Goal: Navigation & Orientation: Find specific page/section

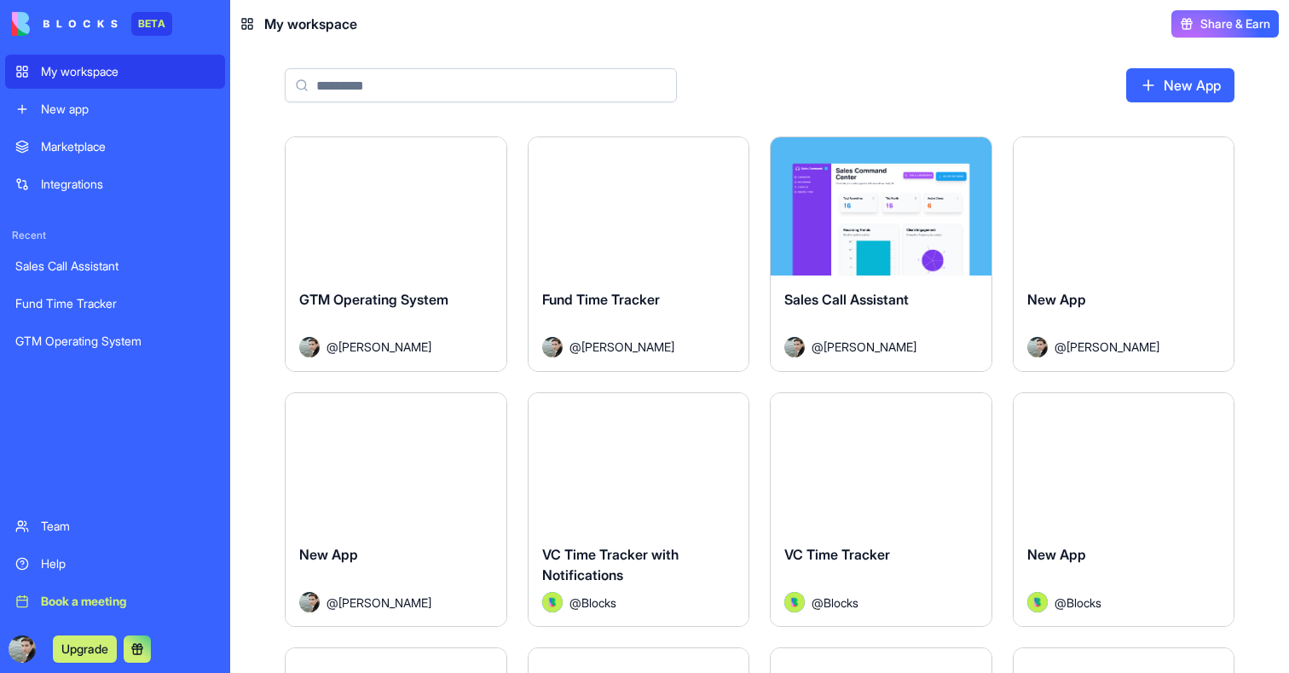
click at [448, 263] on div "Launch" at bounding box center [396, 206] width 221 height 138
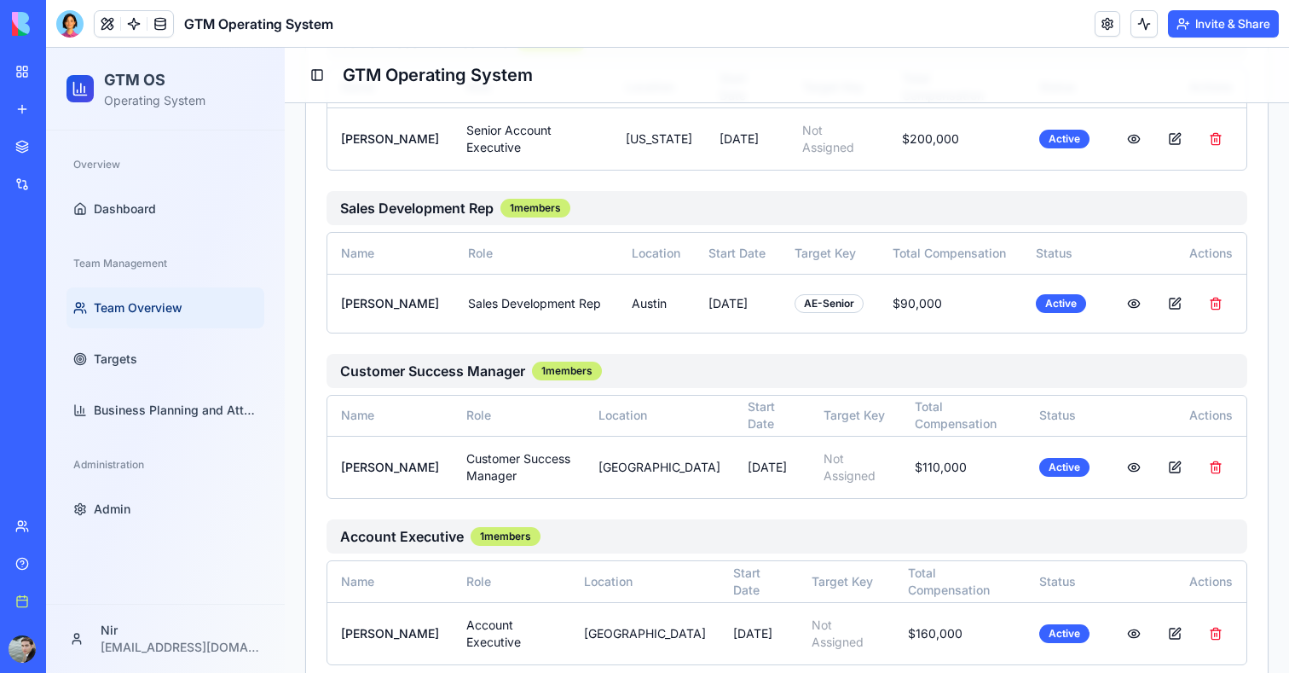
scroll to position [739, 0]
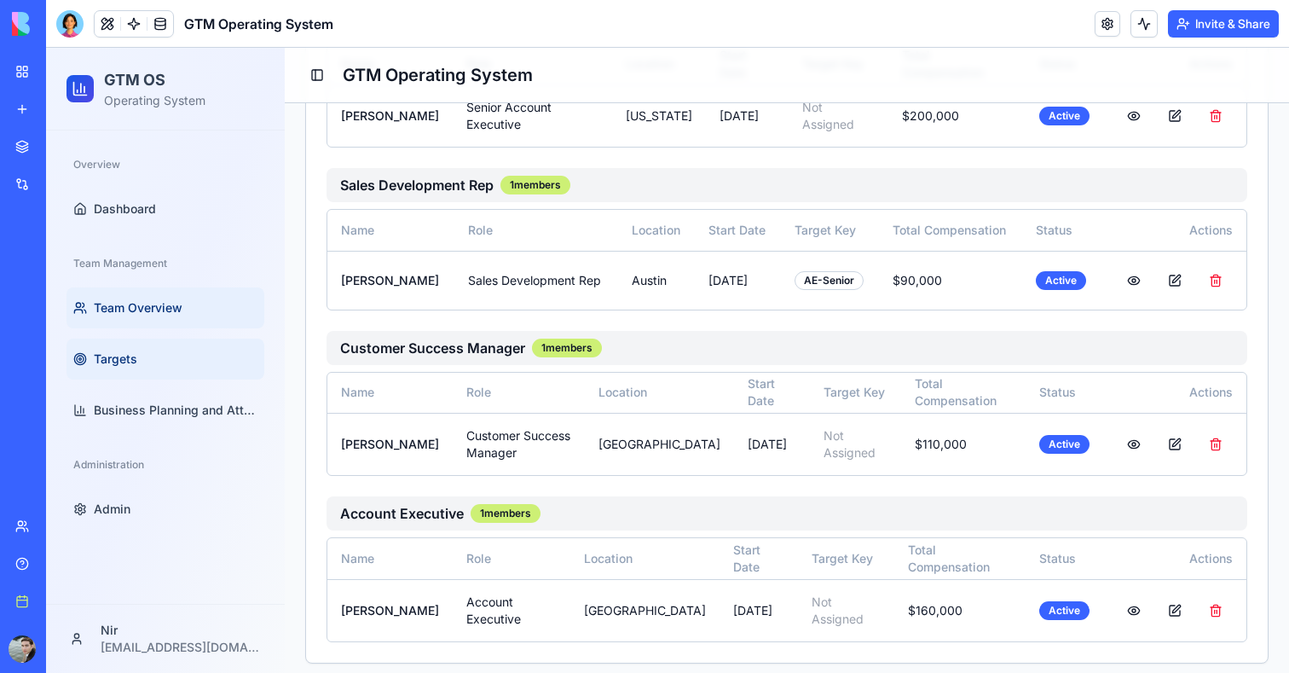
click at [137, 356] on link "Targets" at bounding box center [166, 358] width 198 height 41
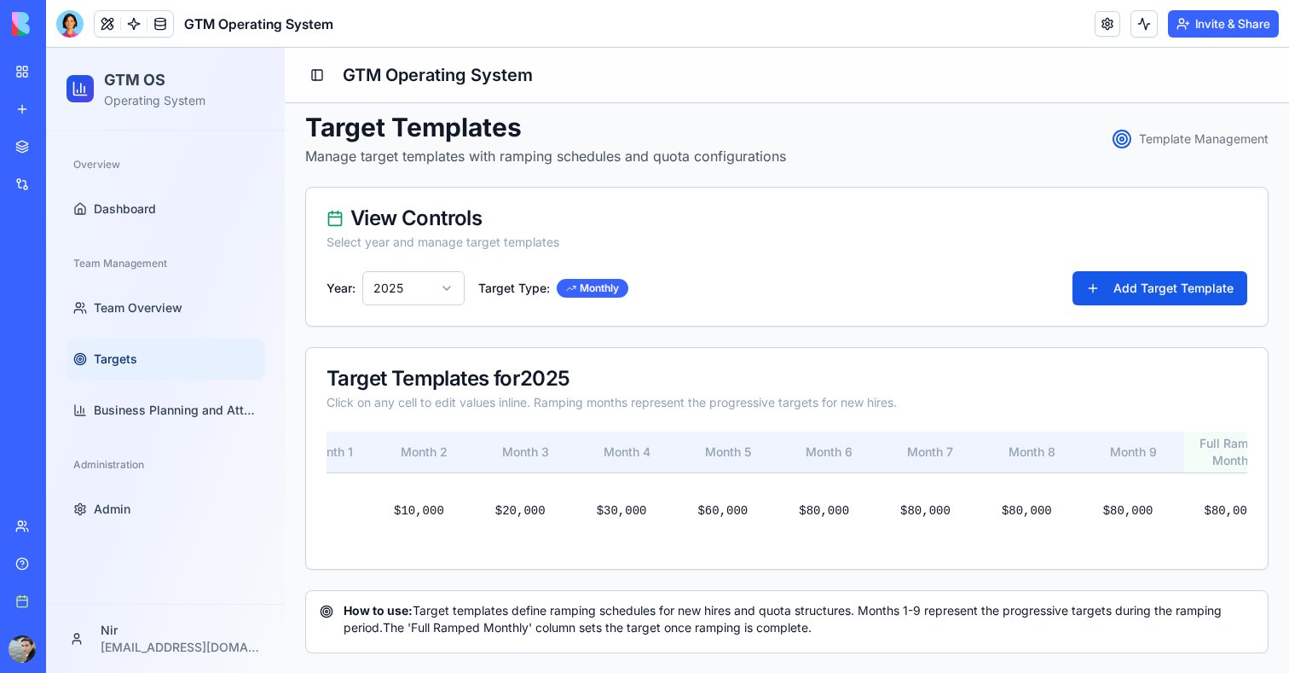
scroll to position [0, 427]
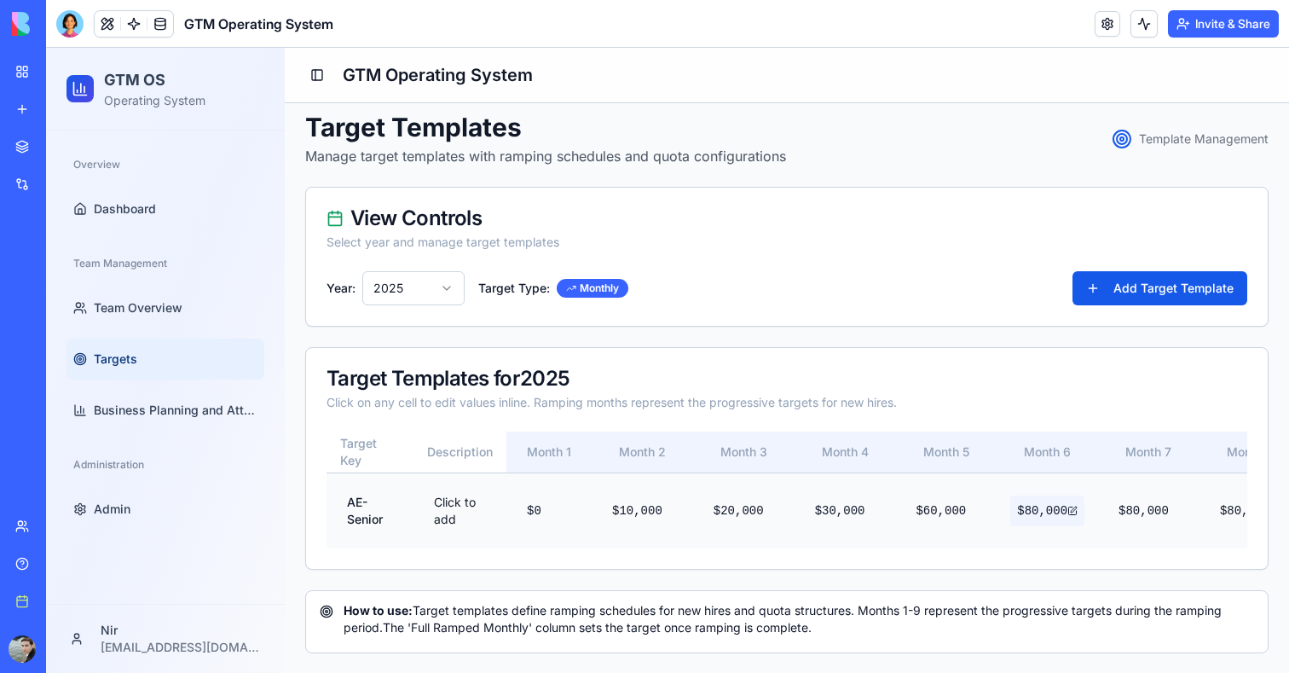
scroll to position [739, 0]
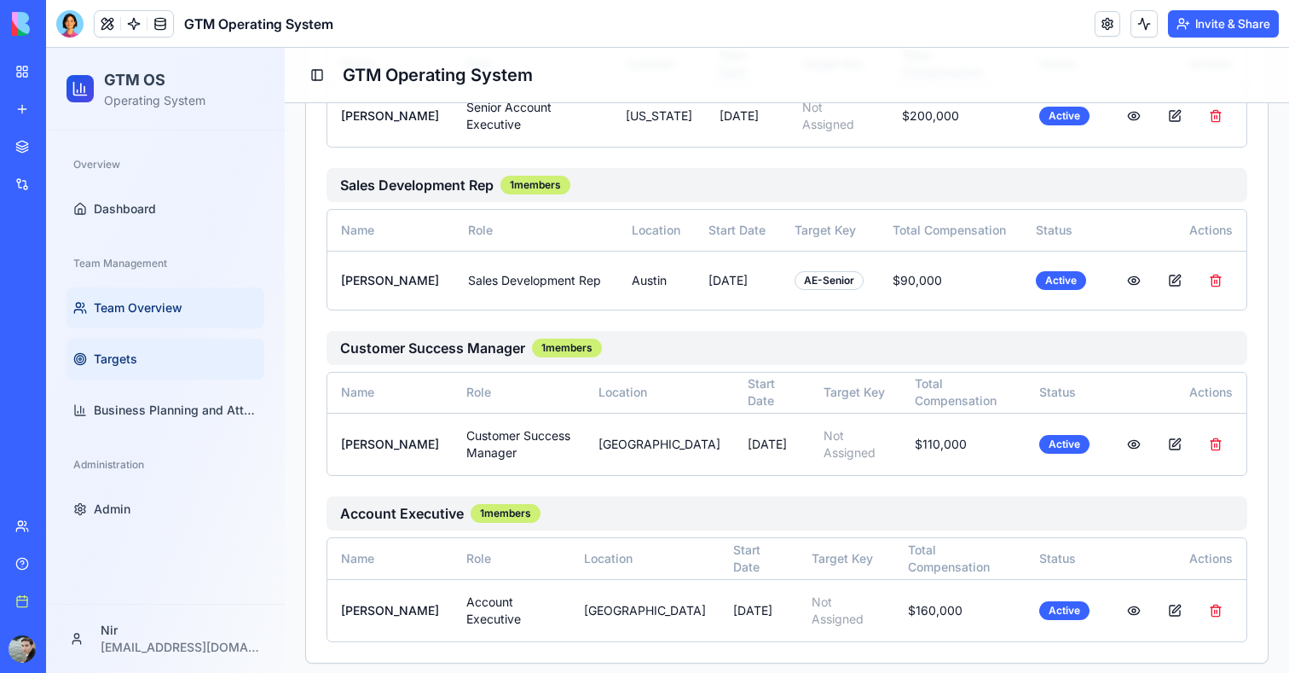
click at [153, 350] on link "Targets" at bounding box center [166, 358] width 198 height 41
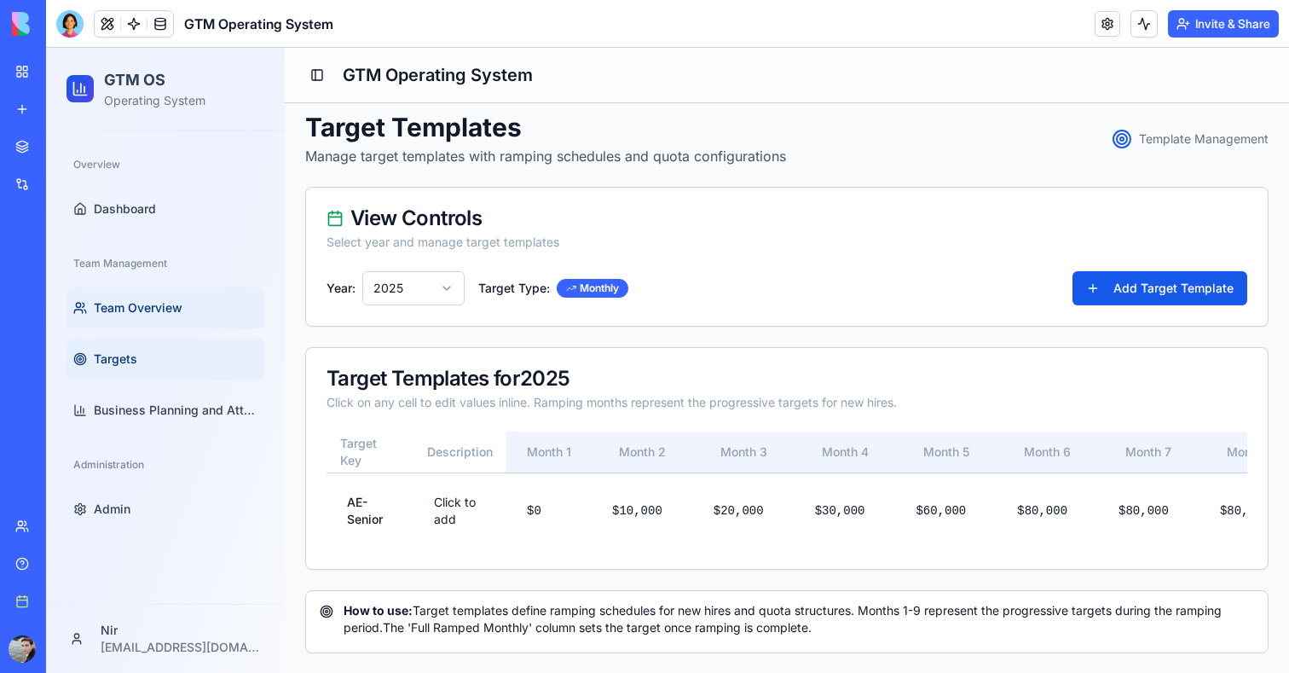
click at [153, 324] on link "Team Overview" at bounding box center [166, 307] width 198 height 41
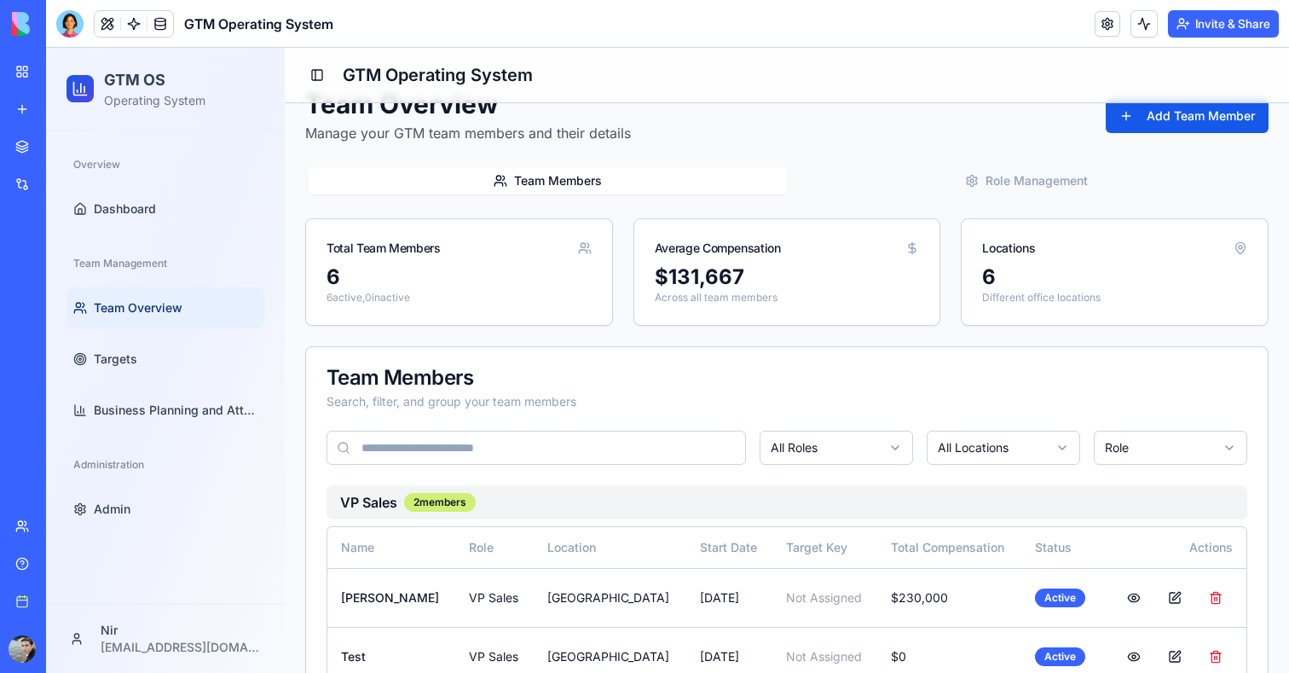
scroll to position [38, 0]
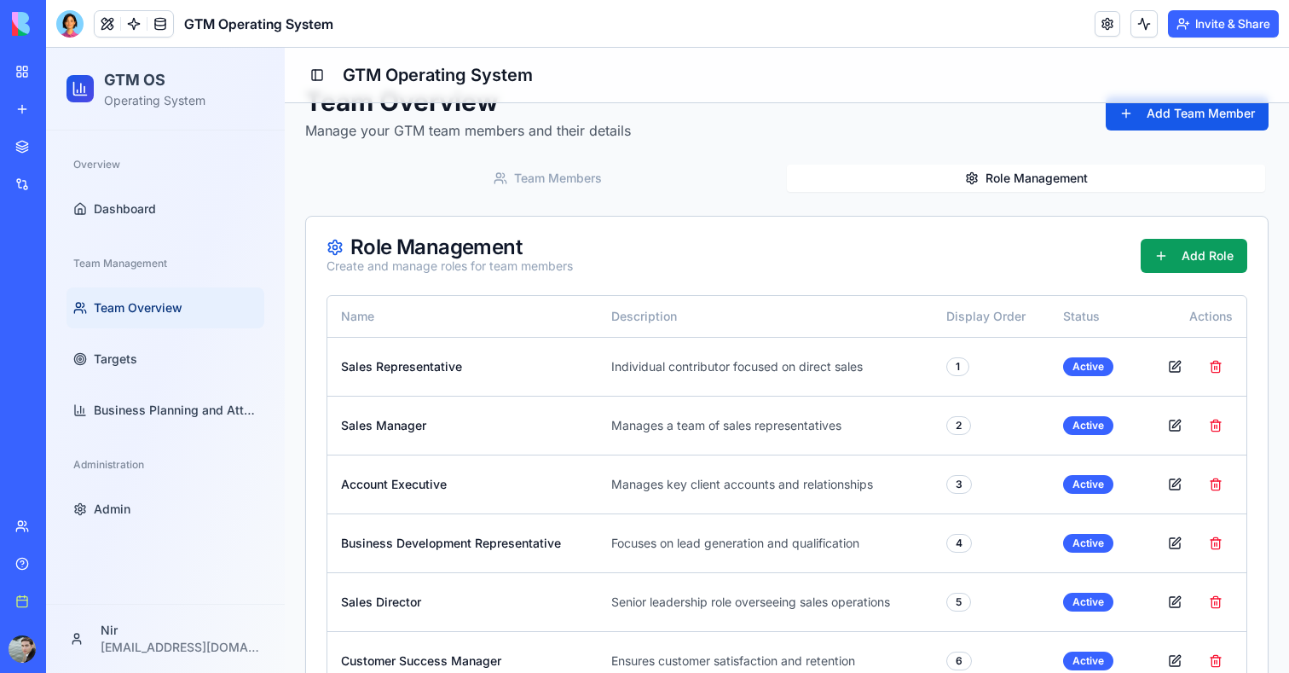
click at [1039, 184] on button "Role Management" at bounding box center [1026, 178] width 478 height 27
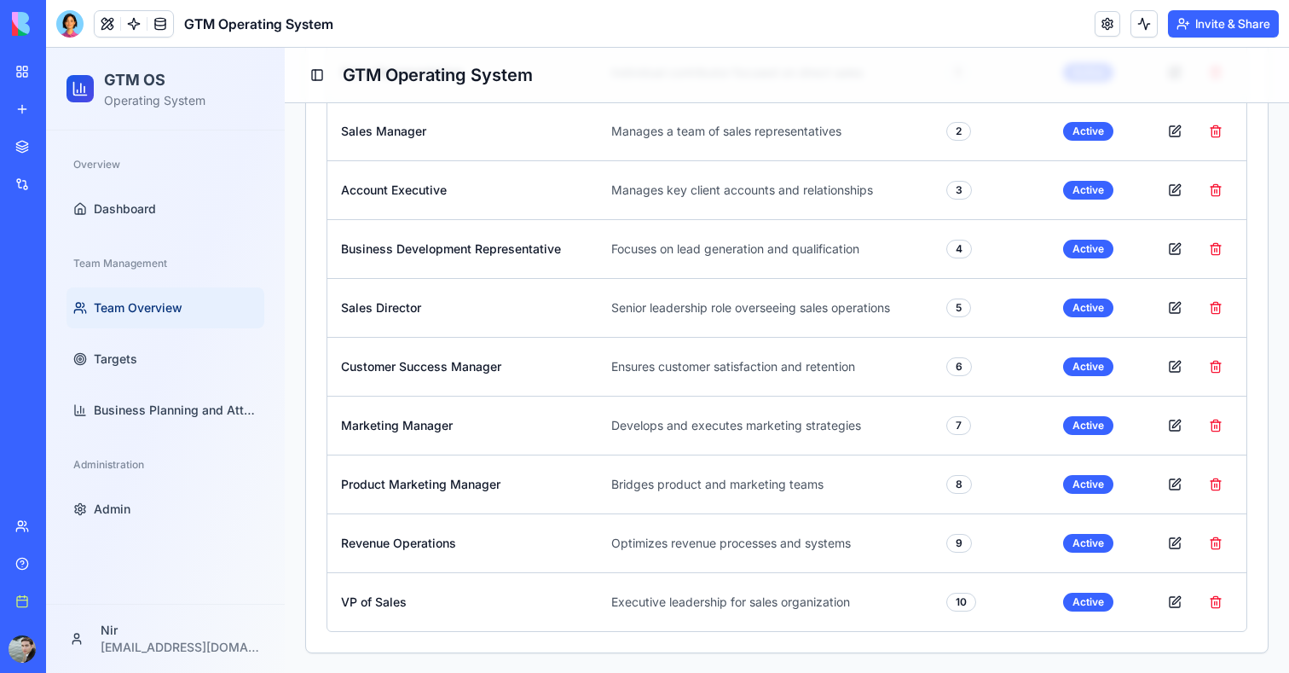
scroll to position [0, 0]
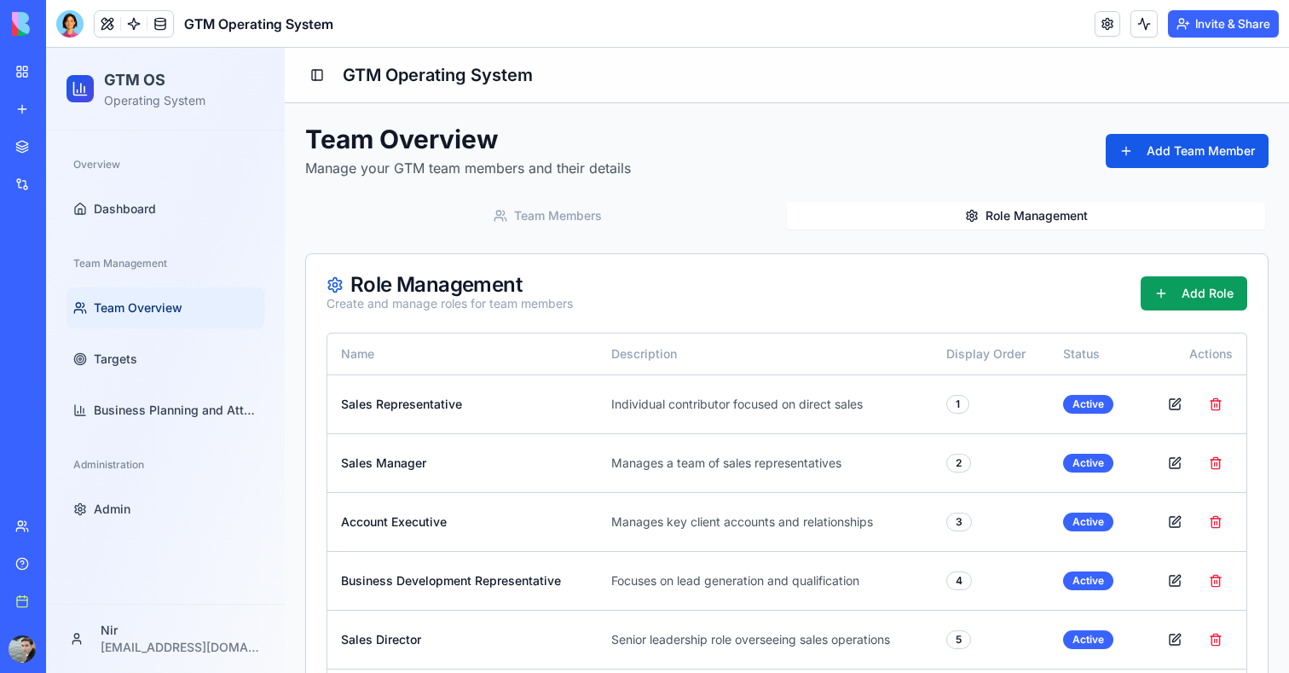
click at [523, 217] on button "Team Members" at bounding box center [548, 215] width 478 height 27
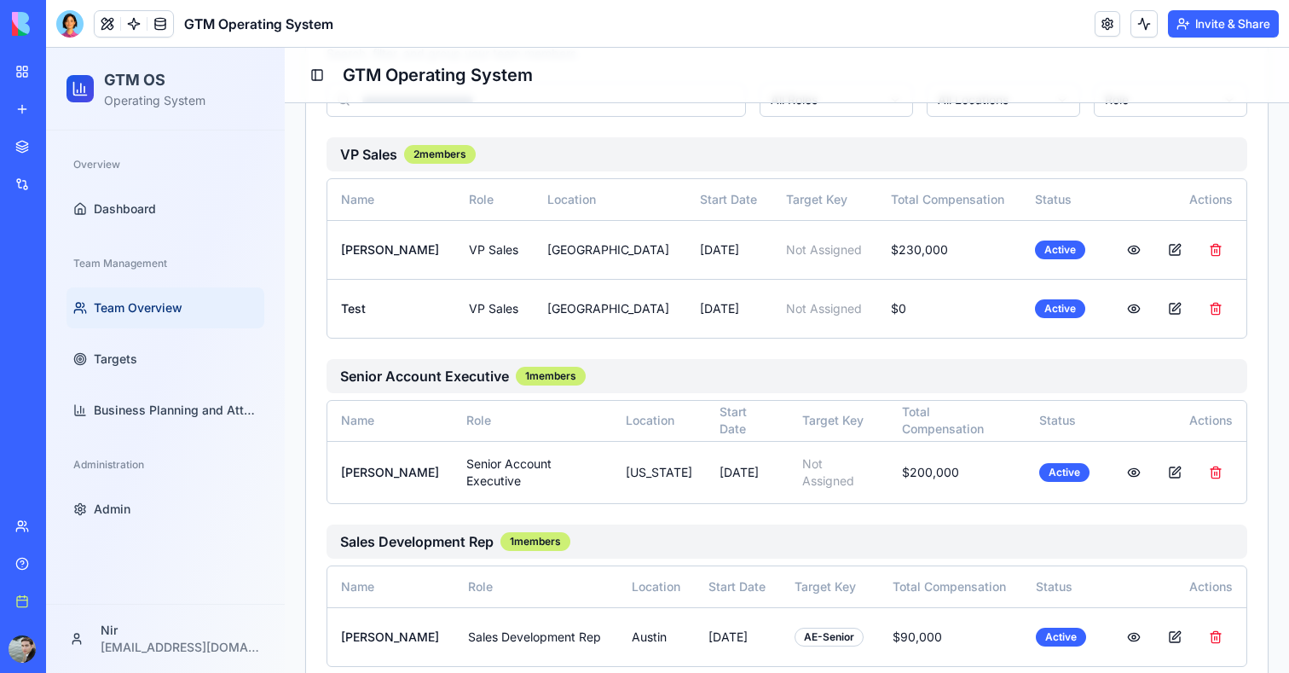
scroll to position [12, 0]
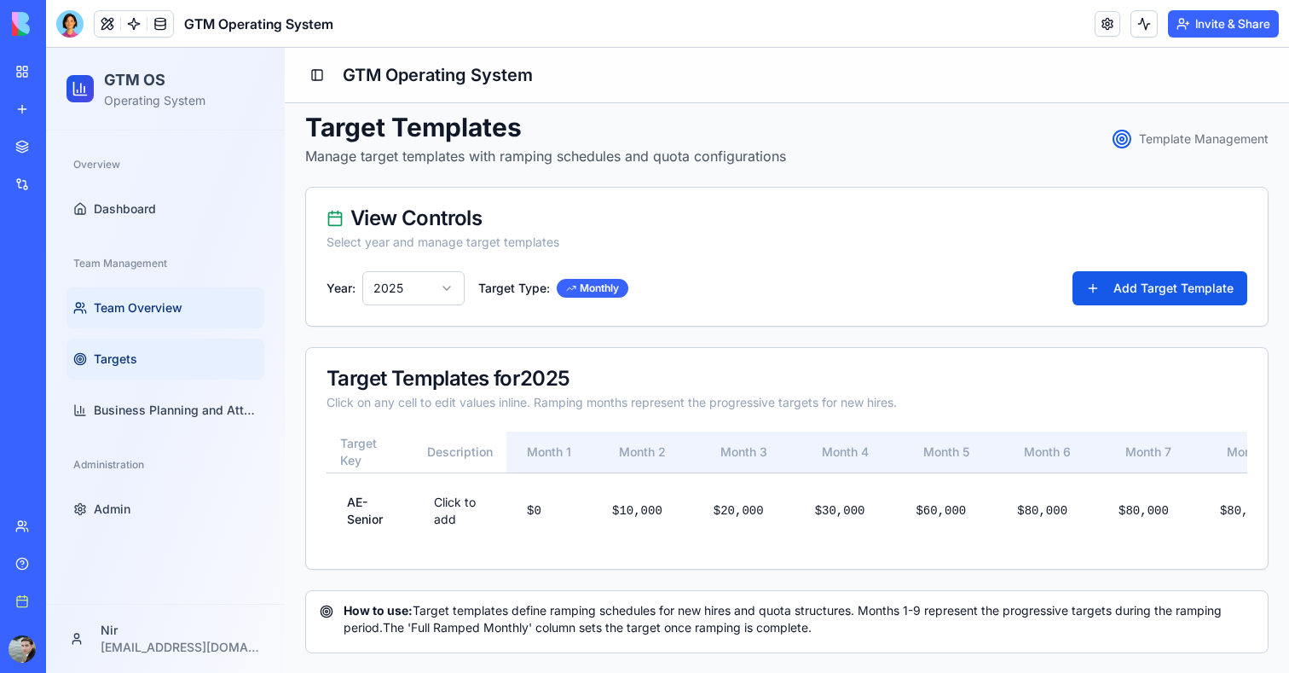
click at [144, 304] on span "Team Overview" at bounding box center [138, 307] width 89 height 17
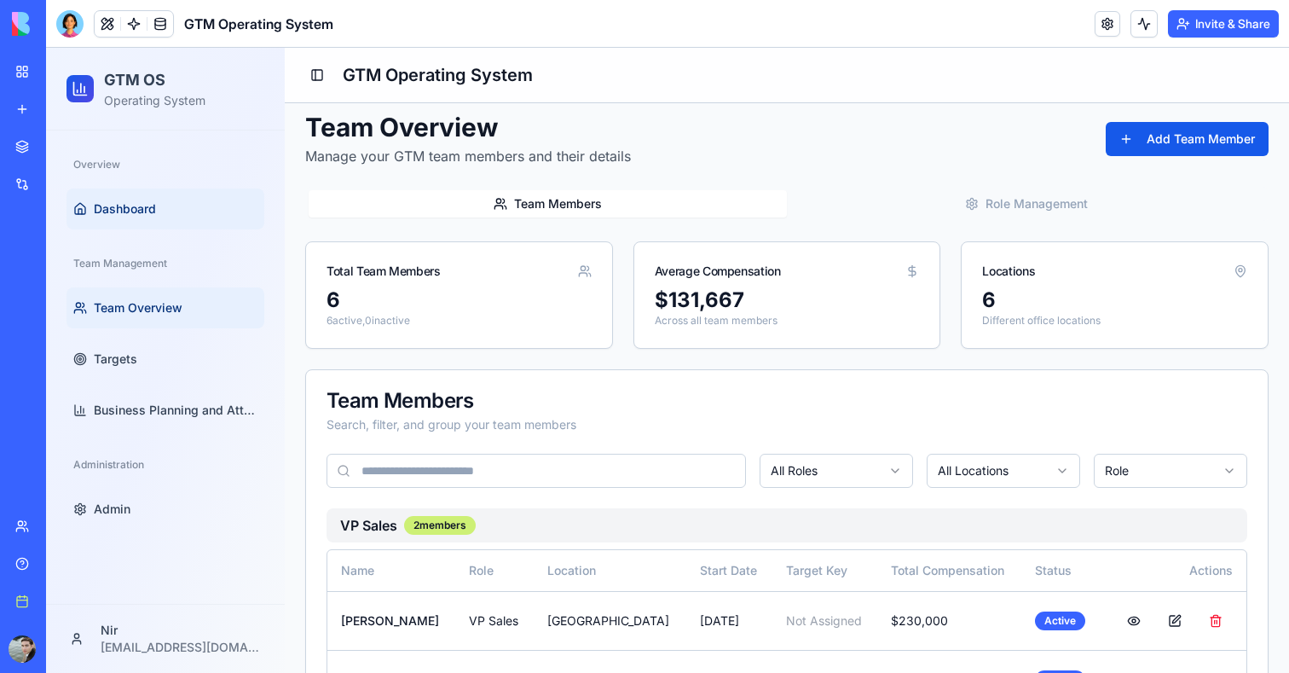
click at [159, 223] on link "Dashboard" at bounding box center [166, 208] width 198 height 41
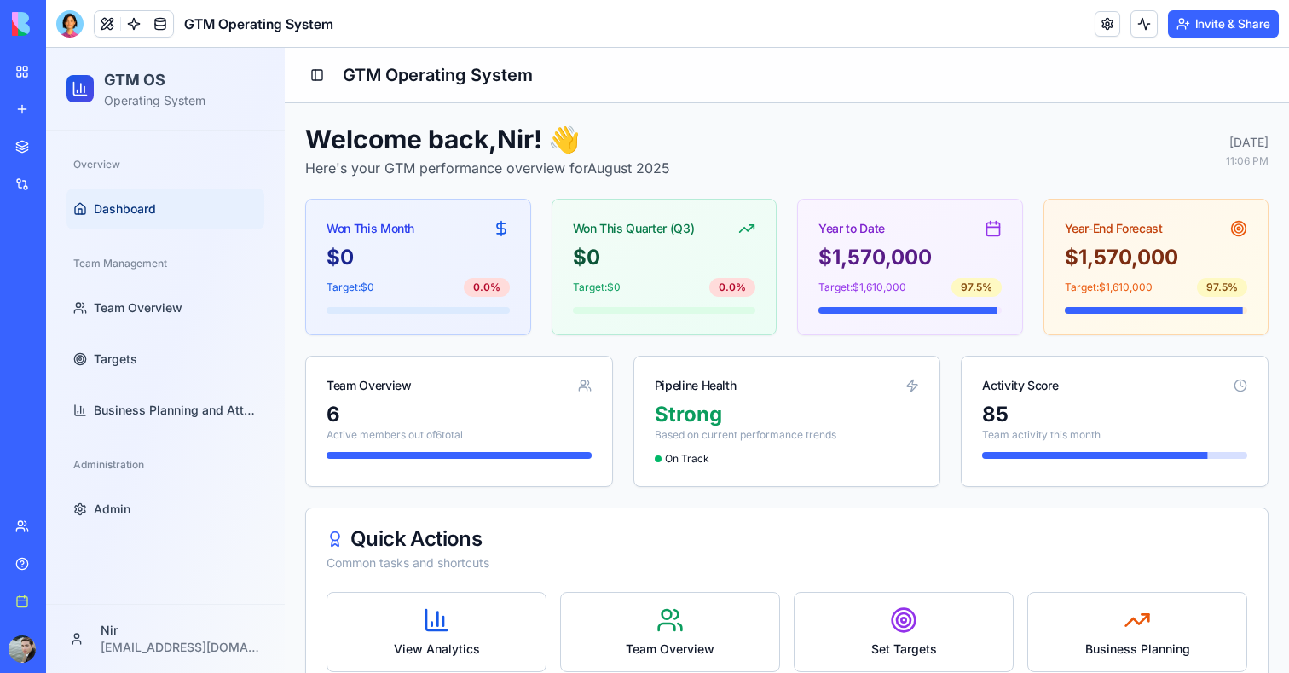
scroll to position [41, 0]
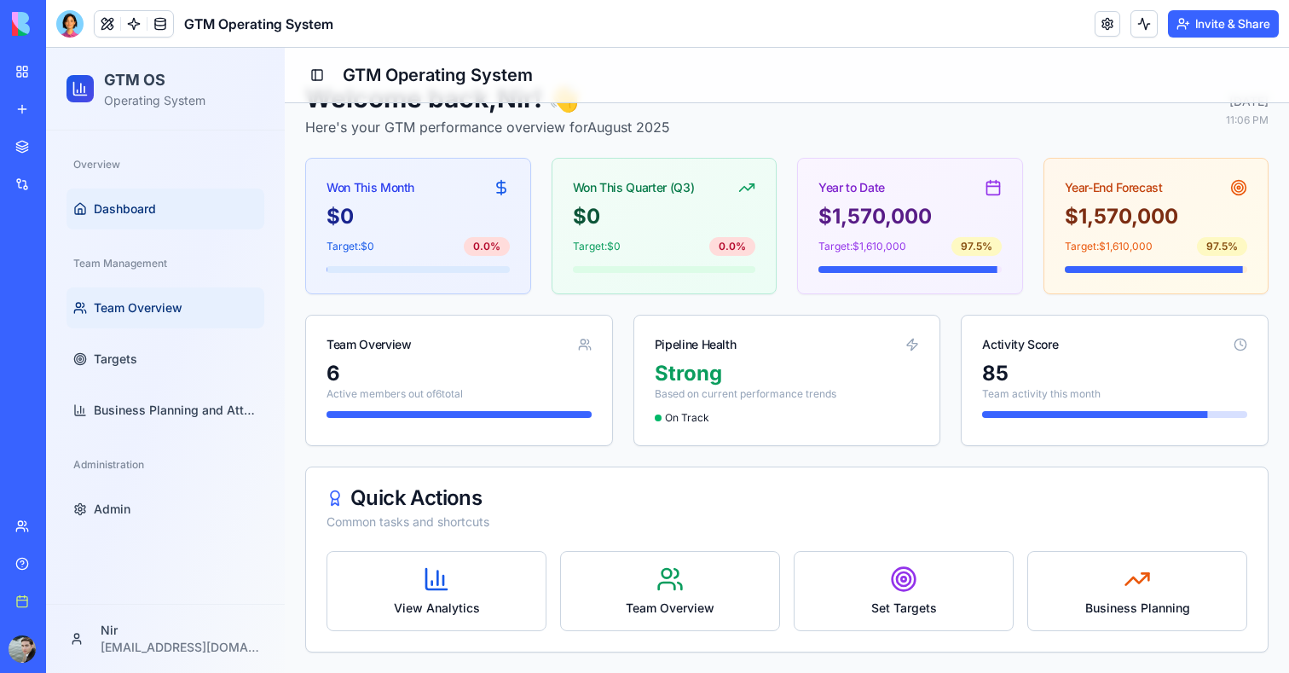
click at [141, 298] on link "Team Overview" at bounding box center [166, 307] width 198 height 41
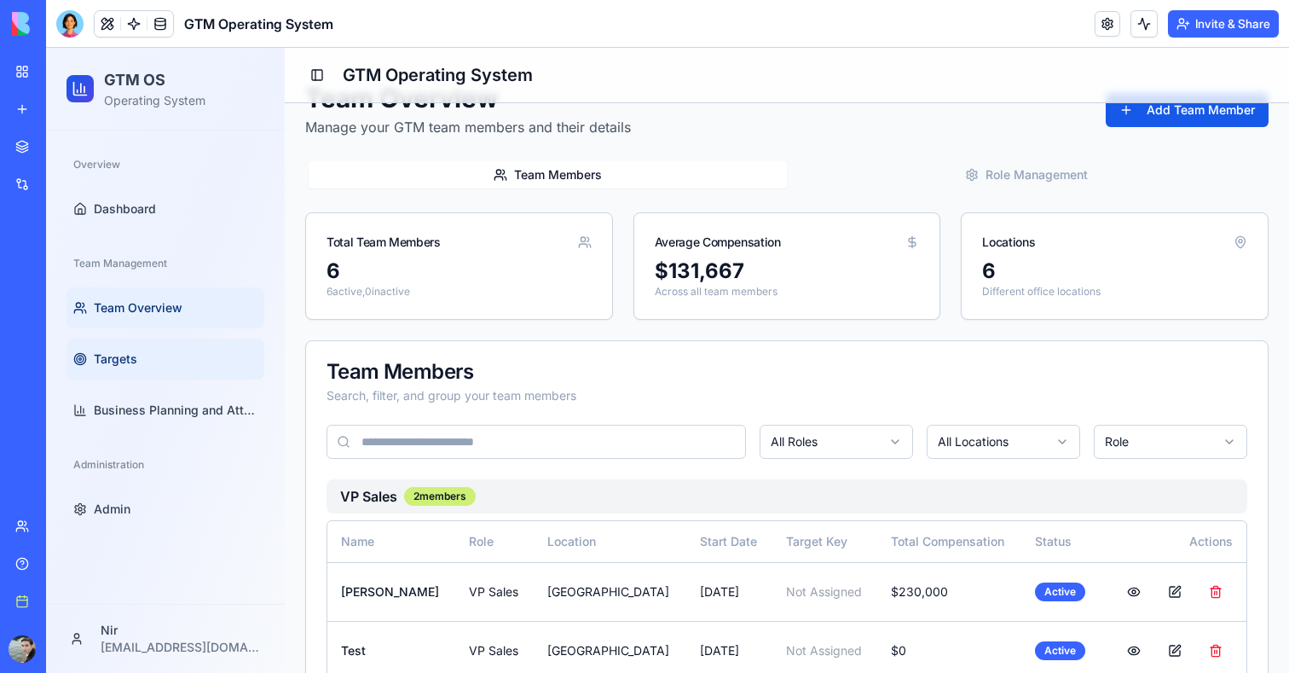
click at [141, 349] on link "Targets" at bounding box center [166, 358] width 198 height 41
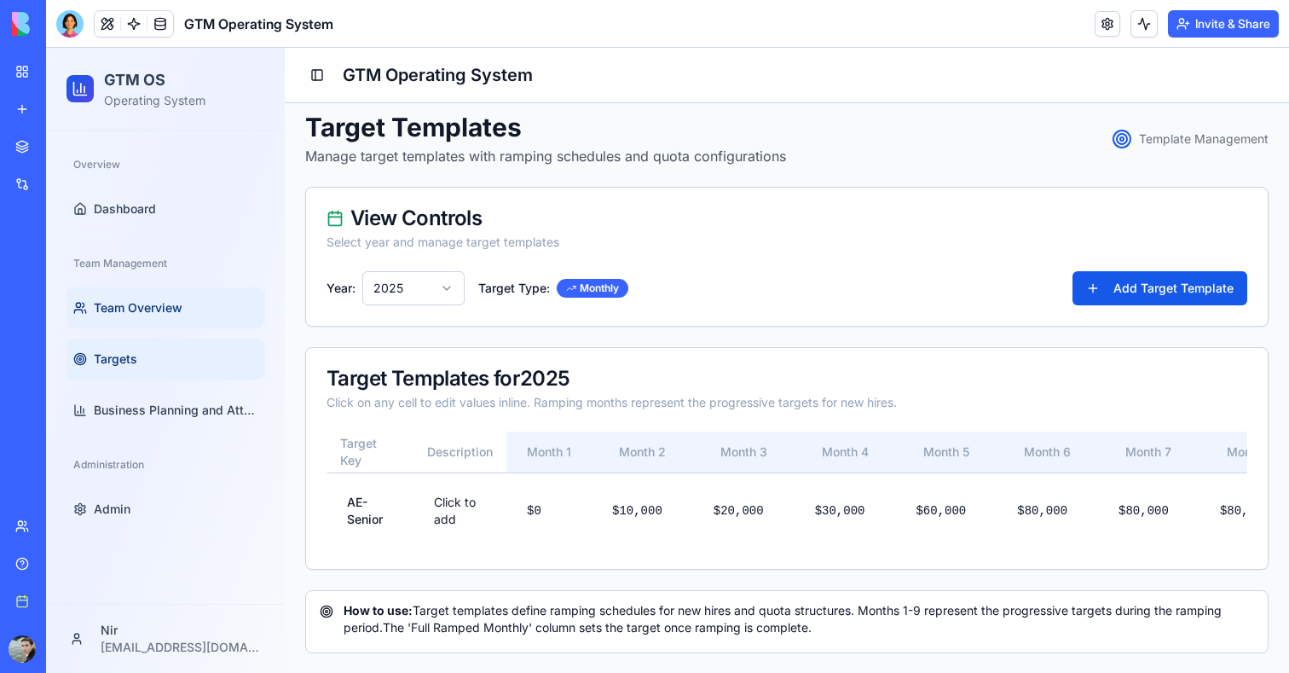
click at [143, 317] on link "Team Overview" at bounding box center [166, 307] width 198 height 41
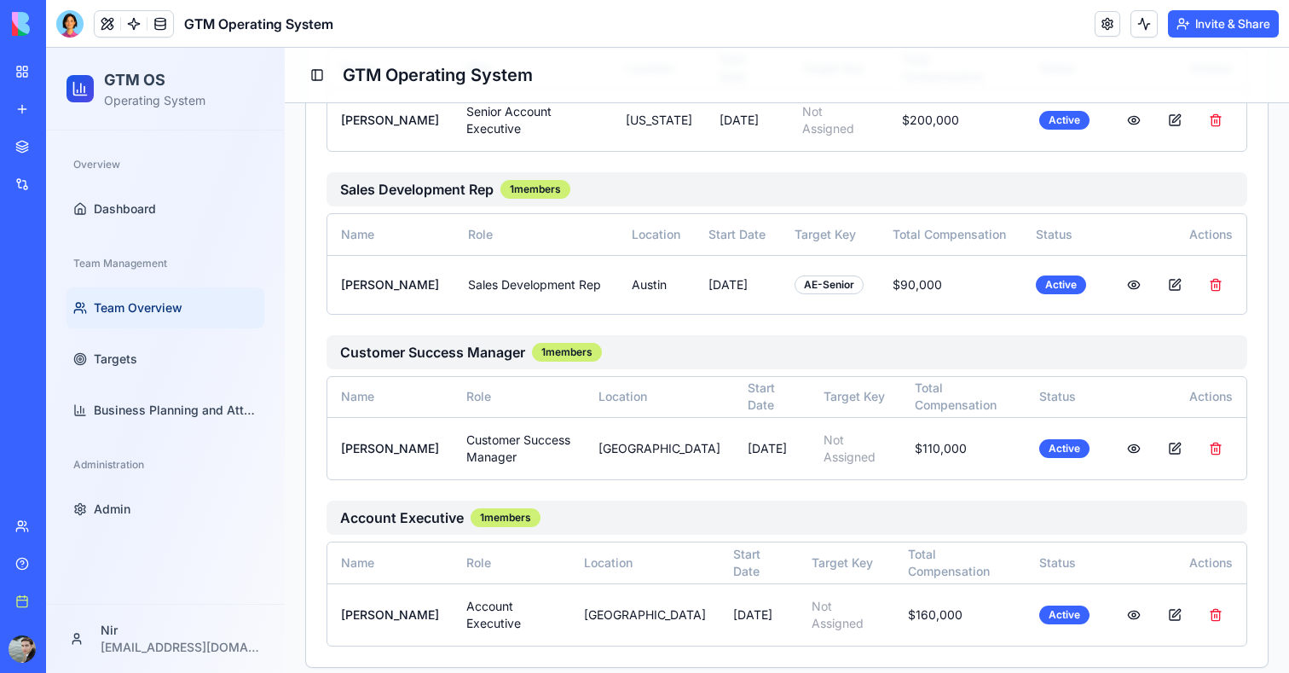
scroll to position [739, 0]
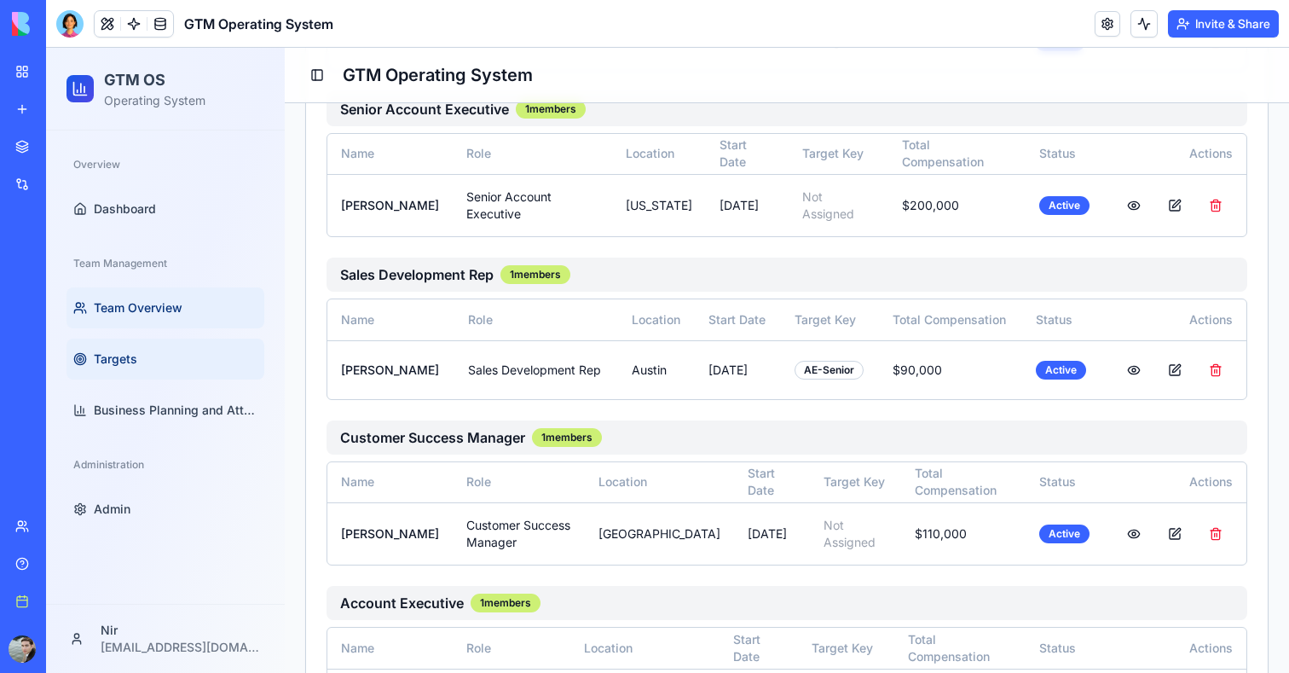
click at [119, 355] on span "Targets" at bounding box center [115, 358] width 43 height 17
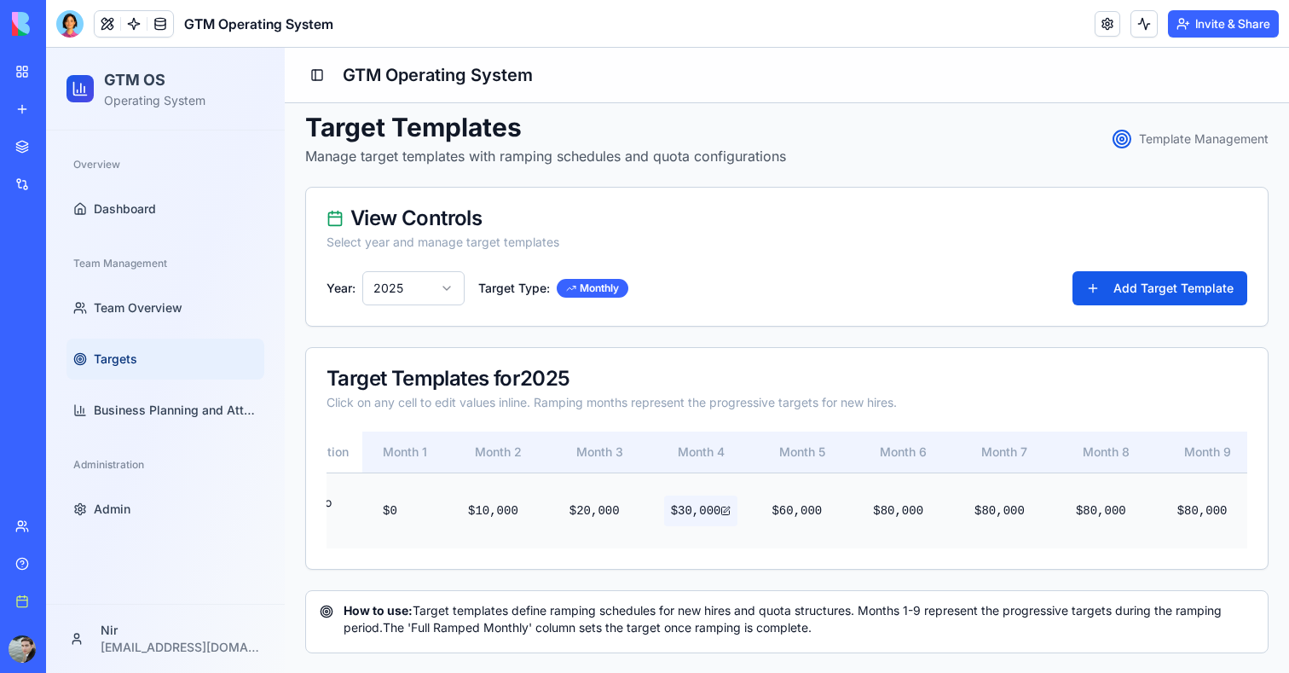
scroll to position [0, 147]
click at [176, 392] on link "Business Planning and Attainment" at bounding box center [166, 410] width 198 height 41
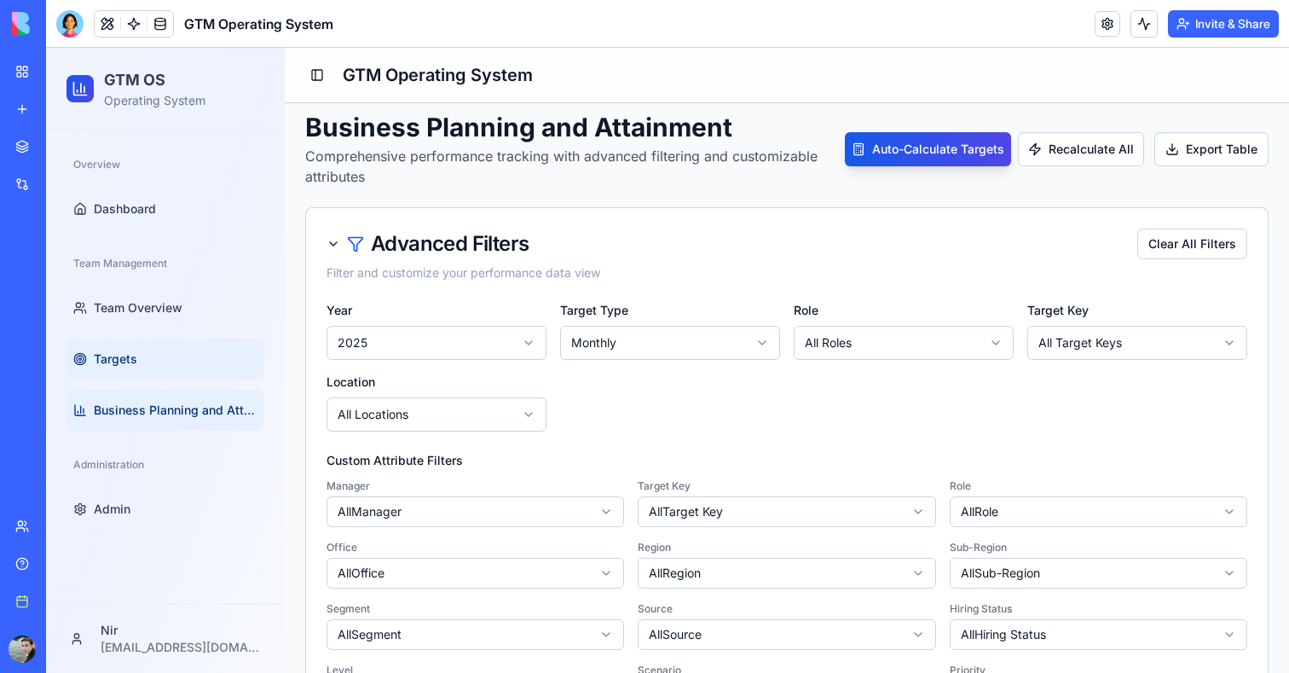
click at [175, 360] on link "Targets" at bounding box center [166, 358] width 198 height 41
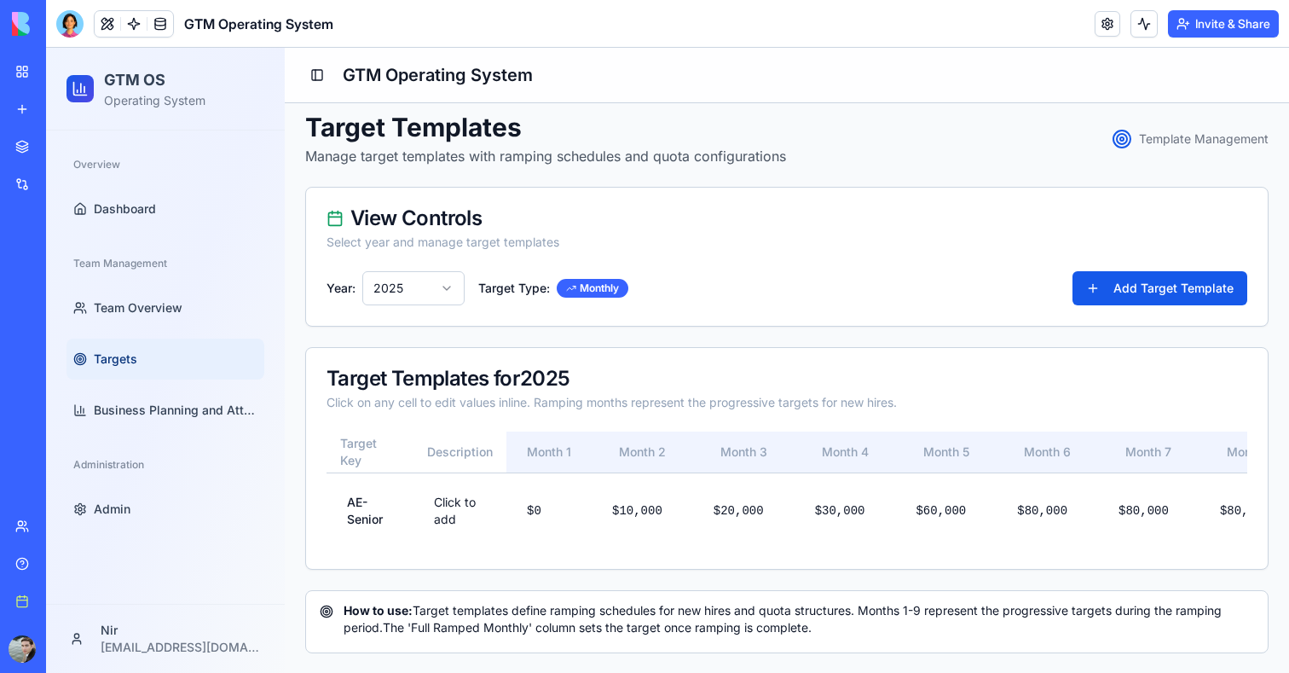
click at [422, 269] on div "View Controls Select year and manage target templates" at bounding box center [787, 230] width 962 height 84
click at [422, 280] on html "GTM OS Operating System Overview Dashboard Team Management Team Overview Target…" at bounding box center [667, 355] width 1243 height 638
click at [702, 241] on html "GTM OS Operating System Overview Dashboard Team Management Team Overview Target…" at bounding box center [667, 355] width 1243 height 638
click at [142, 413] on span "Business Planning and Attainment" at bounding box center [176, 410] width 164 height 17
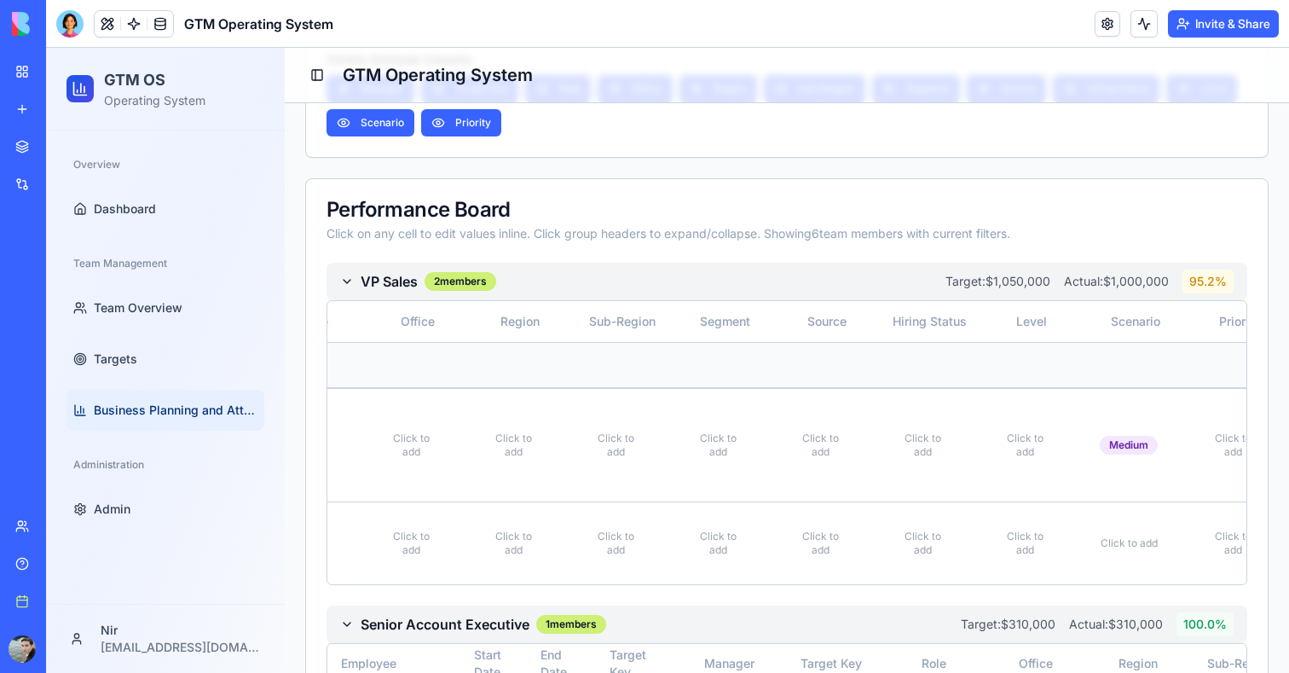
scroll to position [0, 626]
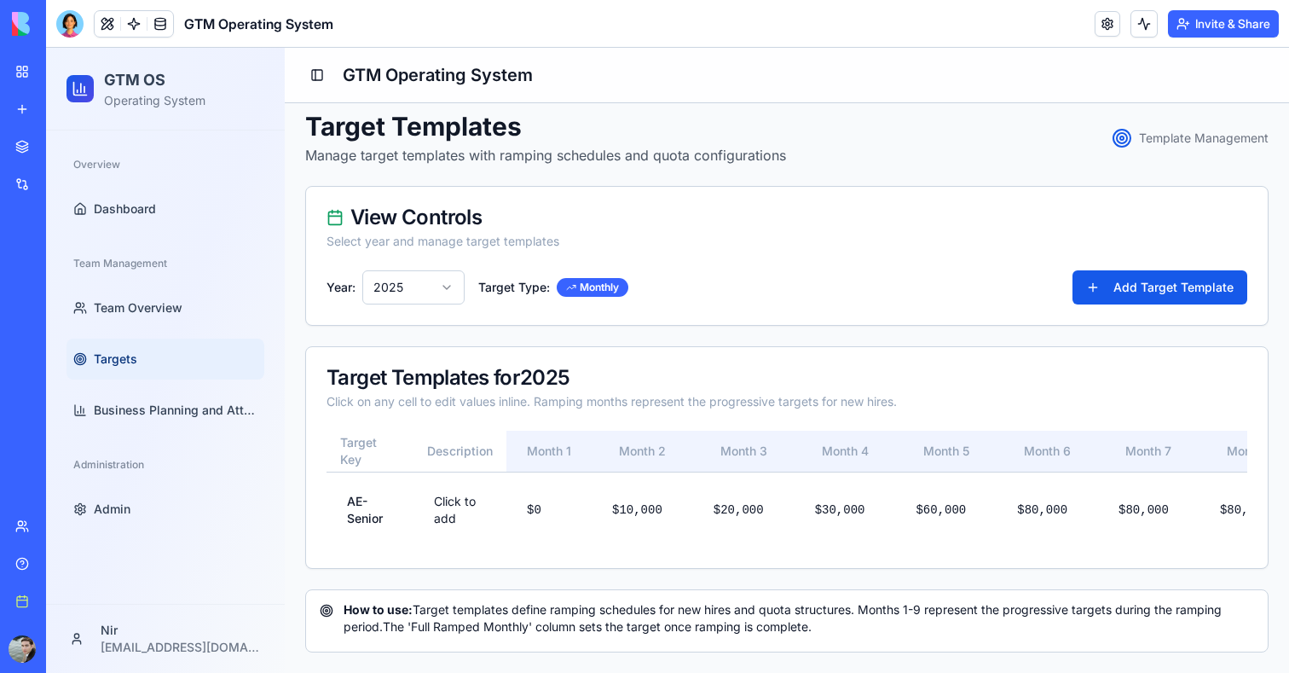
scroll to position [12, 0]
click at [153, 424] on link "Business Planning and Attainment" at bounding box center [166, 410] width 198 height 41
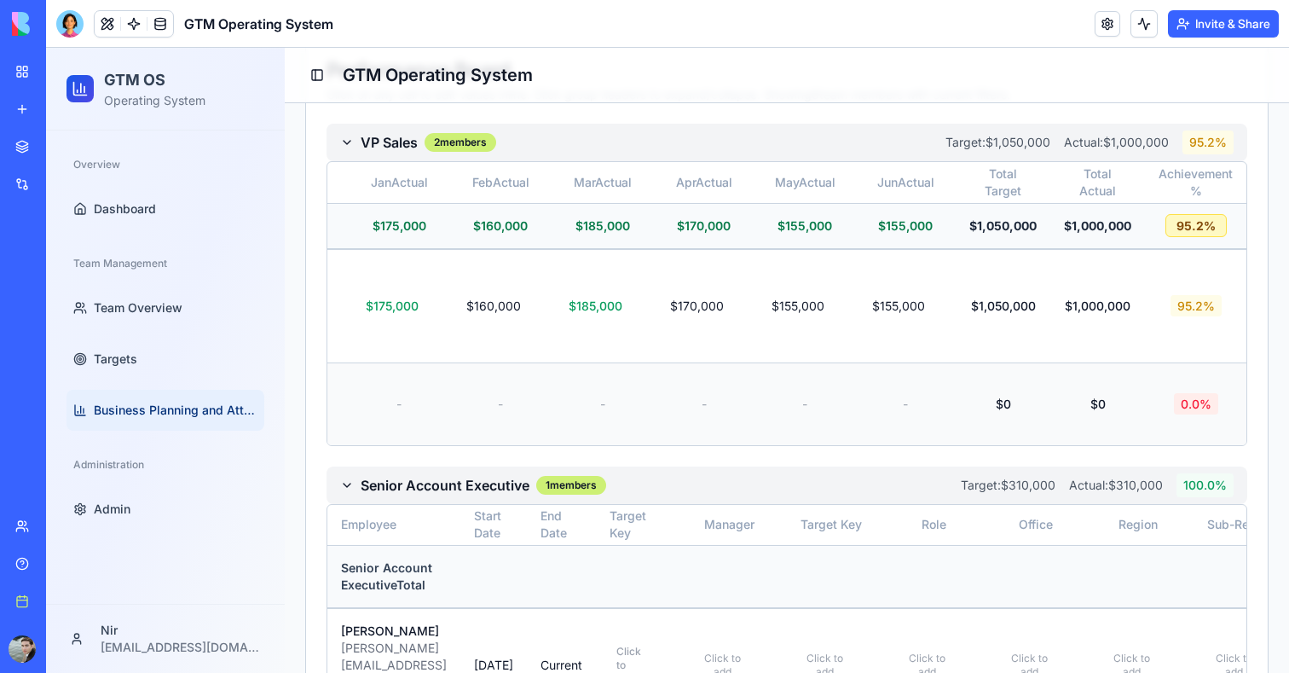
scroll to position [0, 2223]
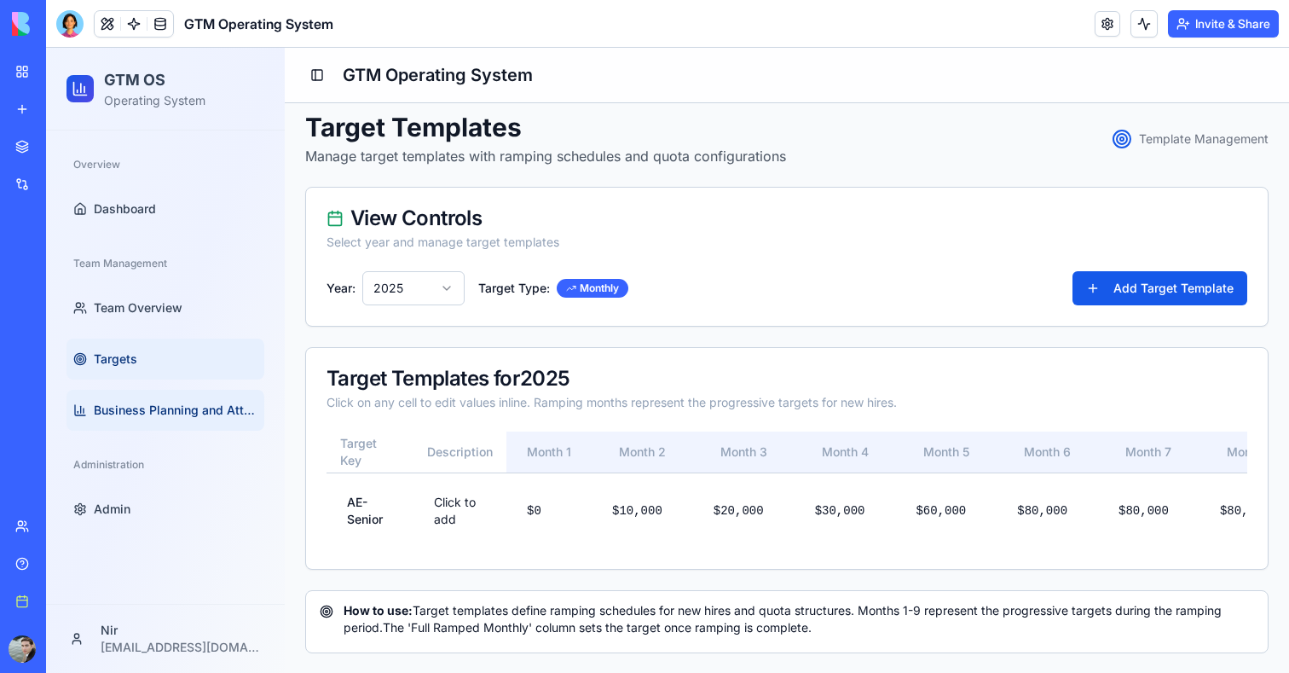
click at [119, 399] on link "Business Planning and Attainment" at bounding box center [166, 410] width 198 height 41
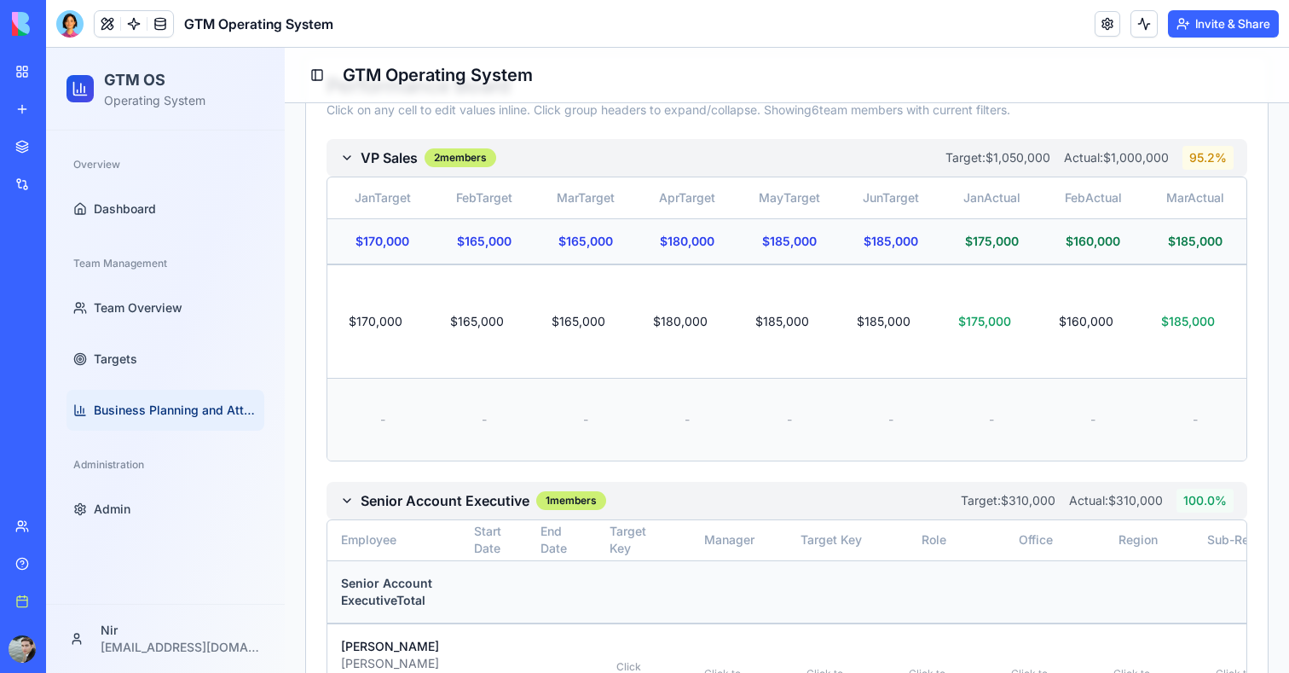
scroll to position [0, 1587]
click at [160, 529] on link "Admin" at bounding box center [166, 509] width 198 height 41
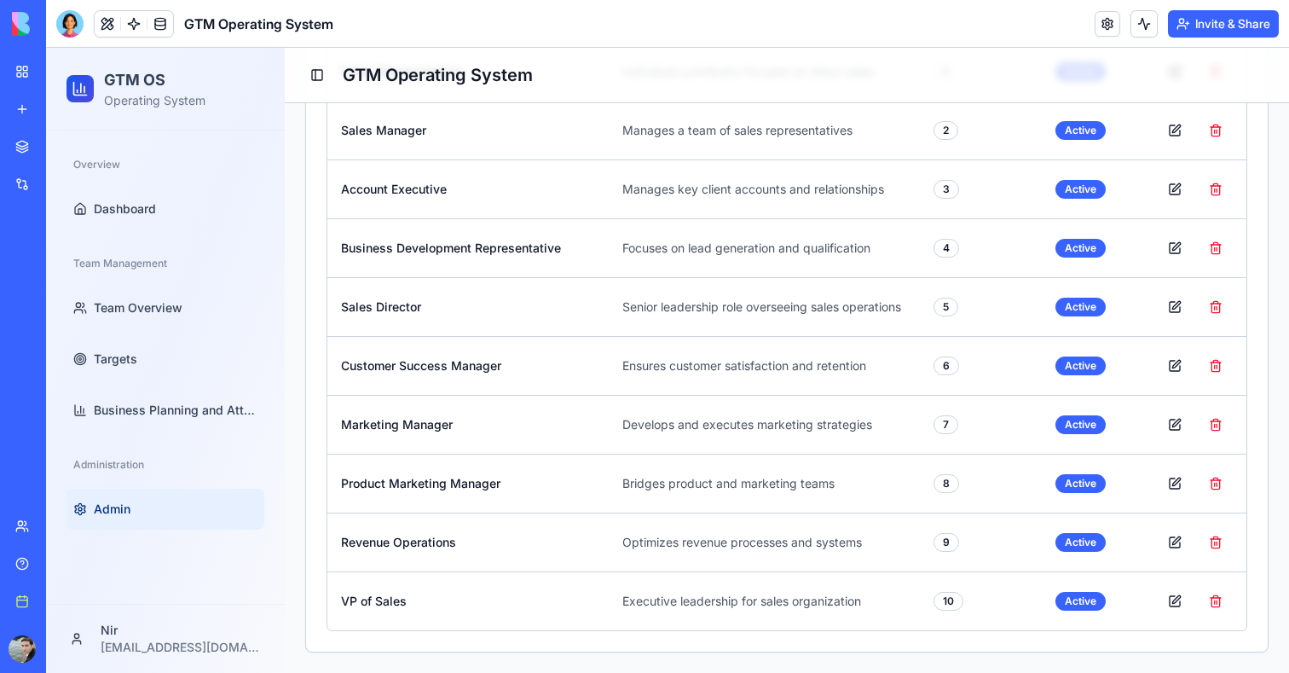
scroll to position [332, 0]
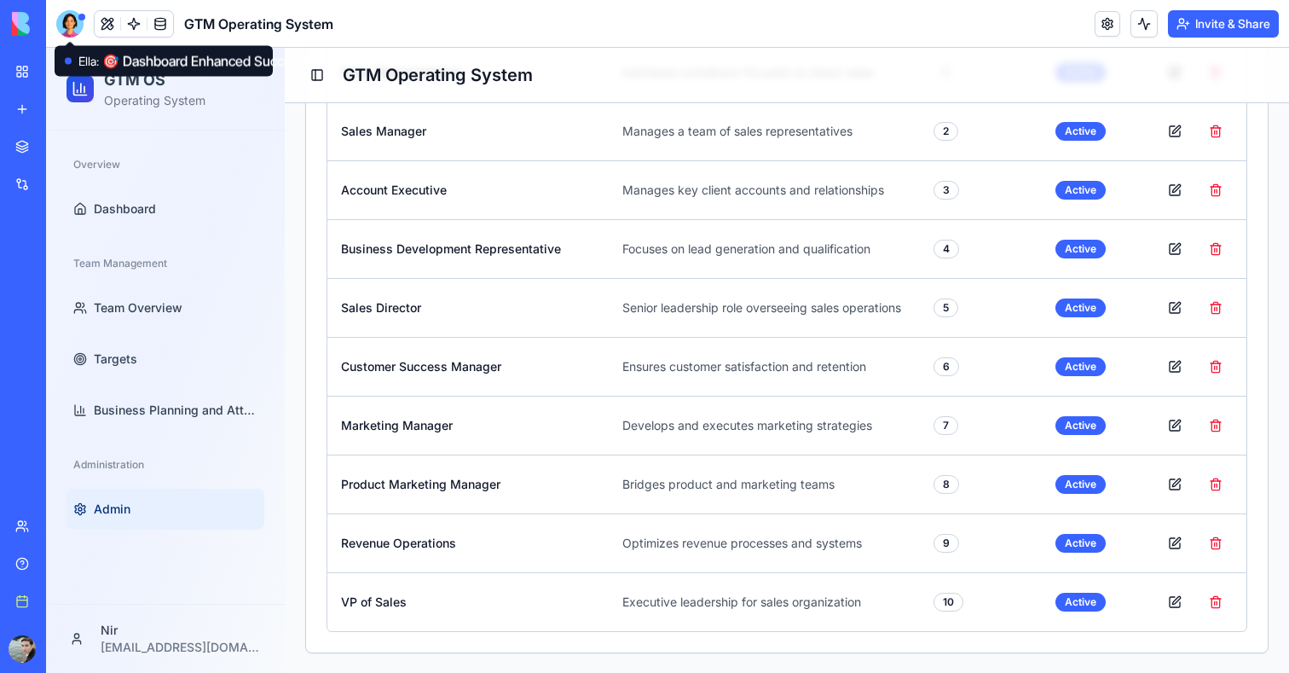
click at [72, 27] on div at bounding box center [69, 23] width 27 height 27
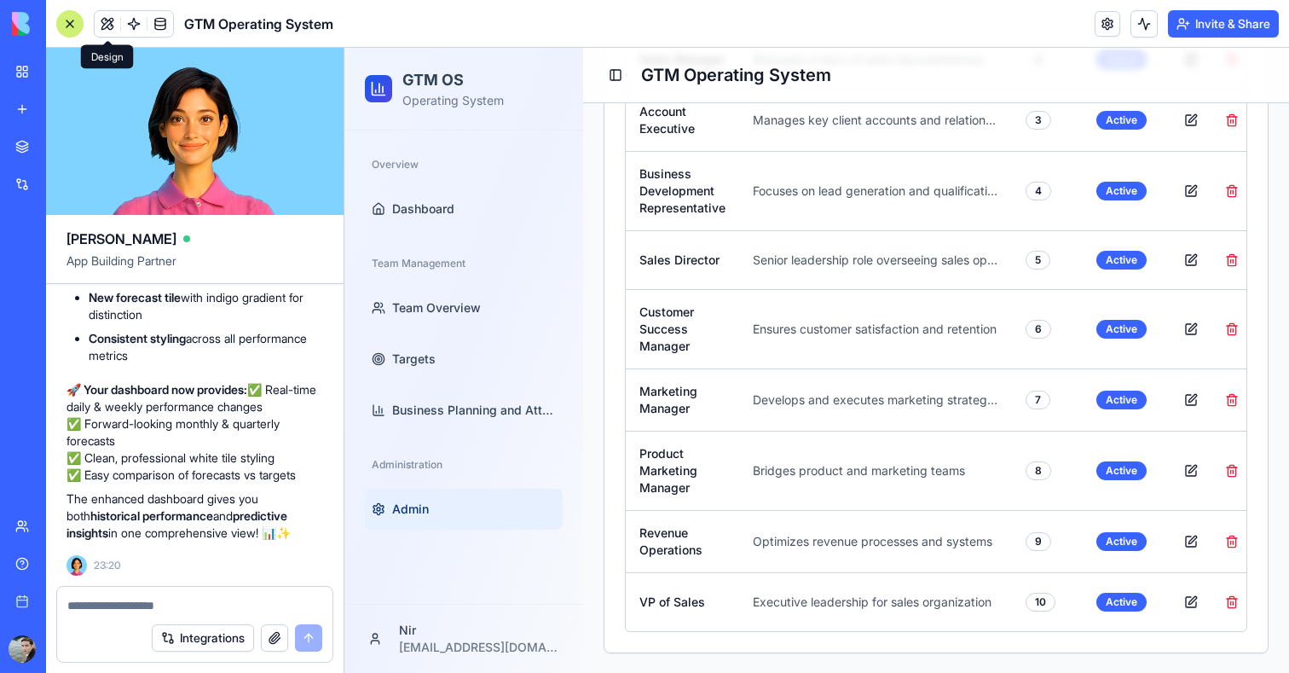
scroll to position [35960, 0]
click at [407, 201] on span "Dashboard" at bounding box center [423, 208] width 62 height 17
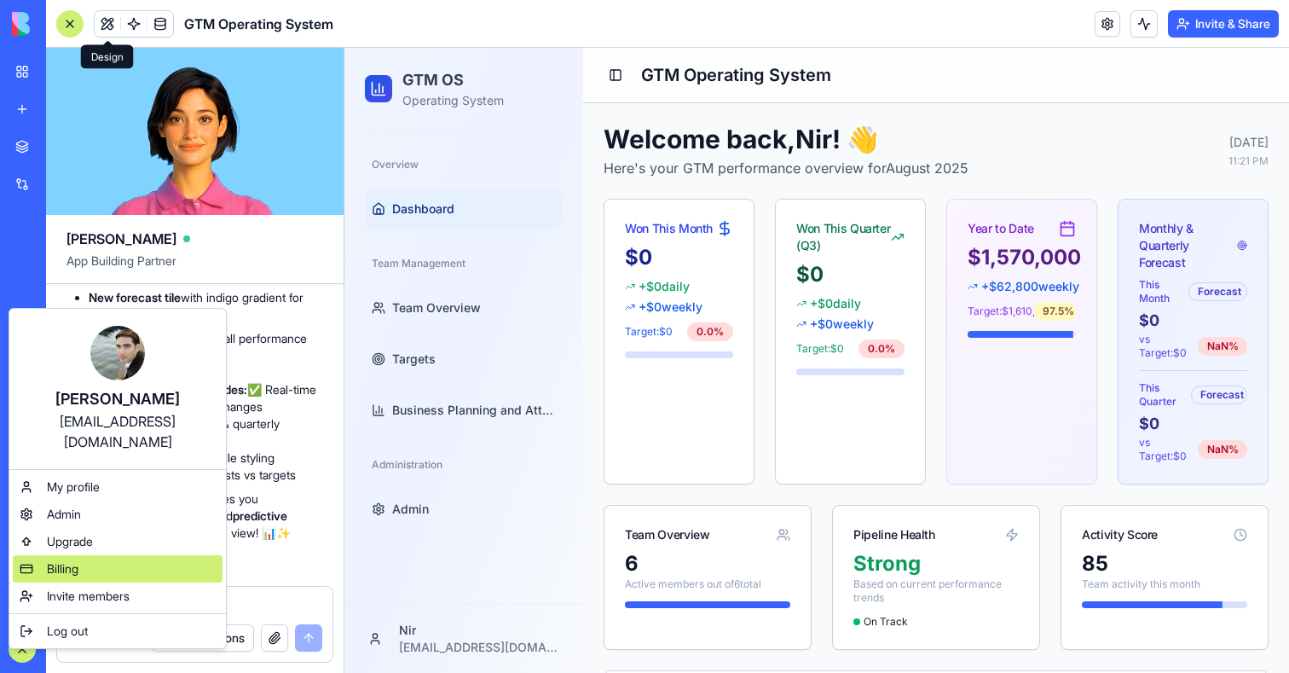
click at [88, 556] on div "Billing" at bounding box center [118, 568] width 210 height 27
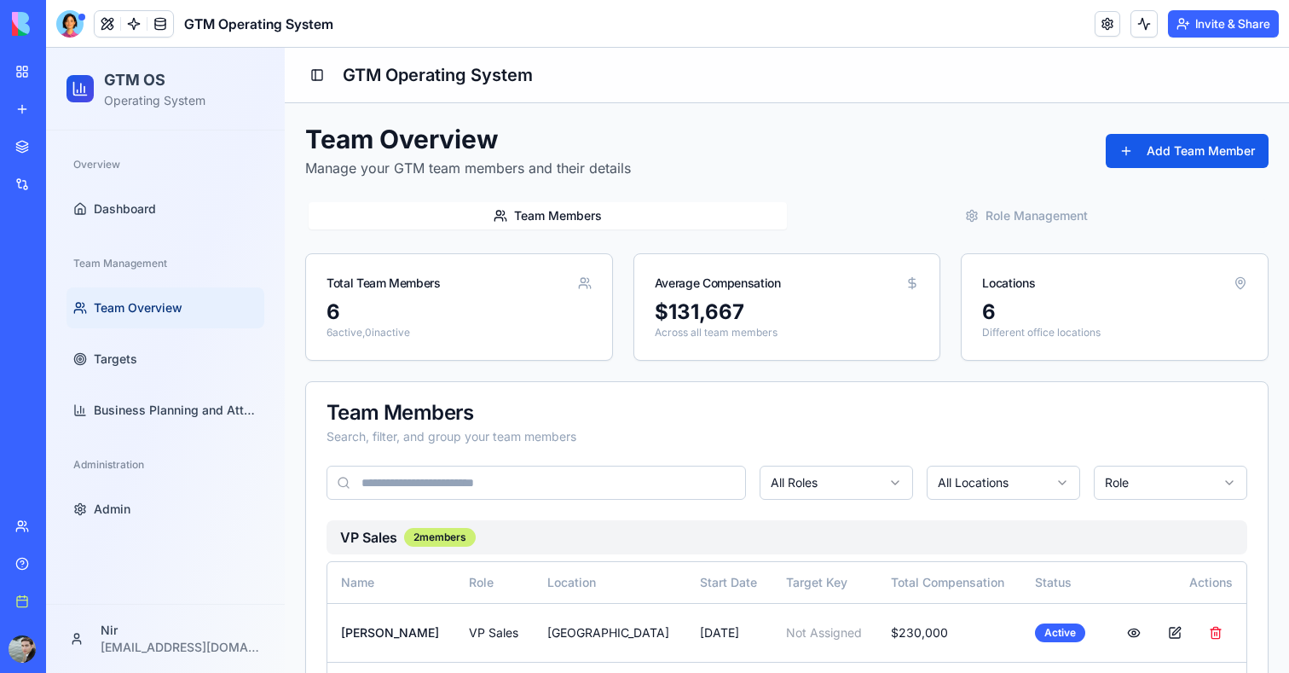
scroll to position [738, 0]
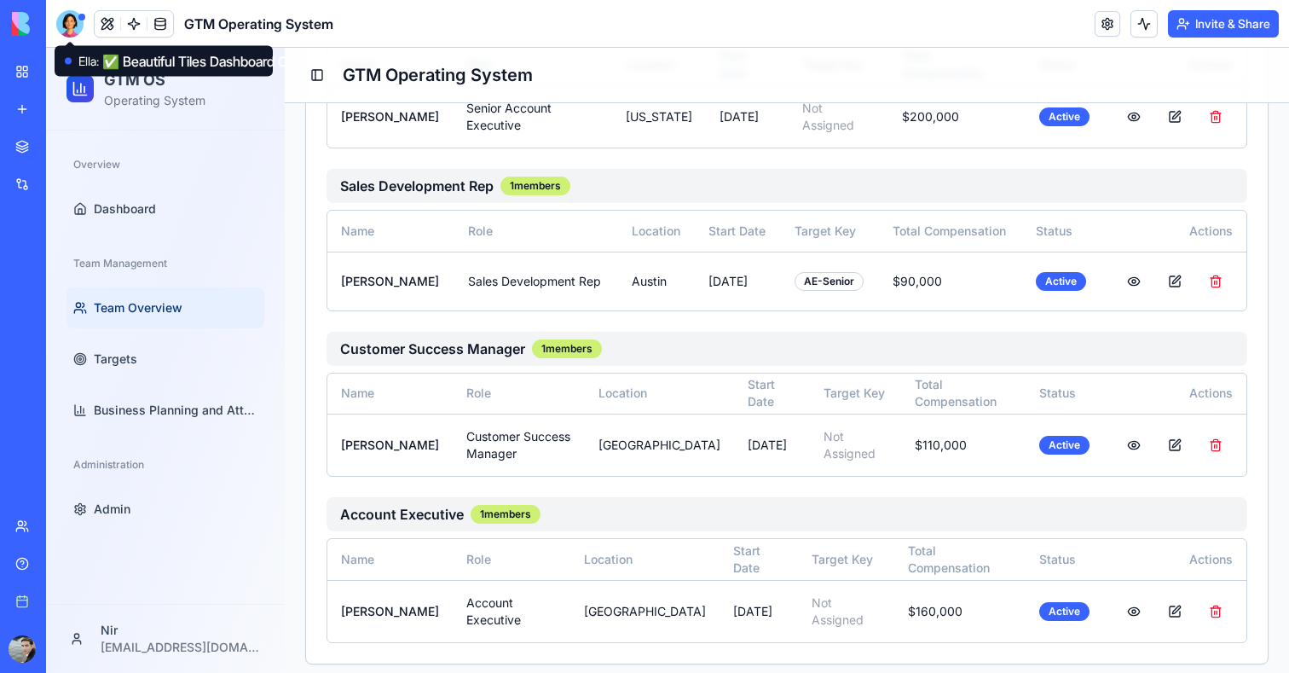
click at [67, 25] on div at bounding box center [69, 23] width 27 height 27
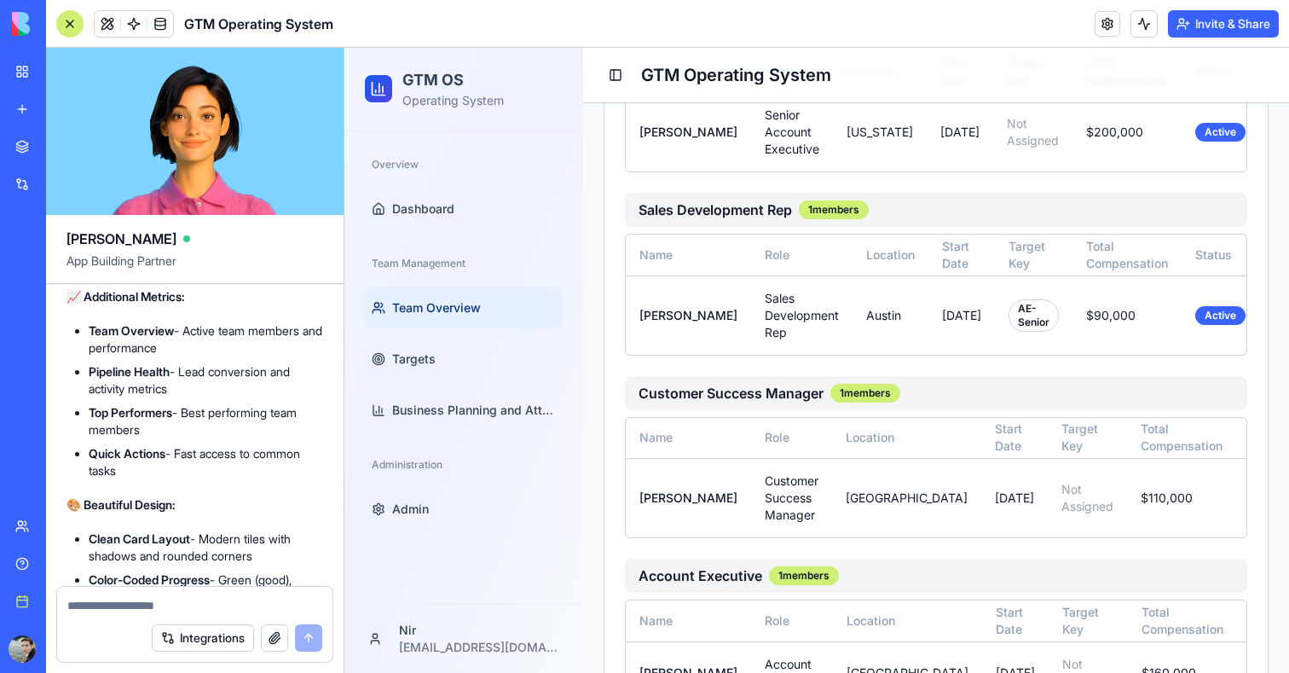
scroll to position [16580, 0]
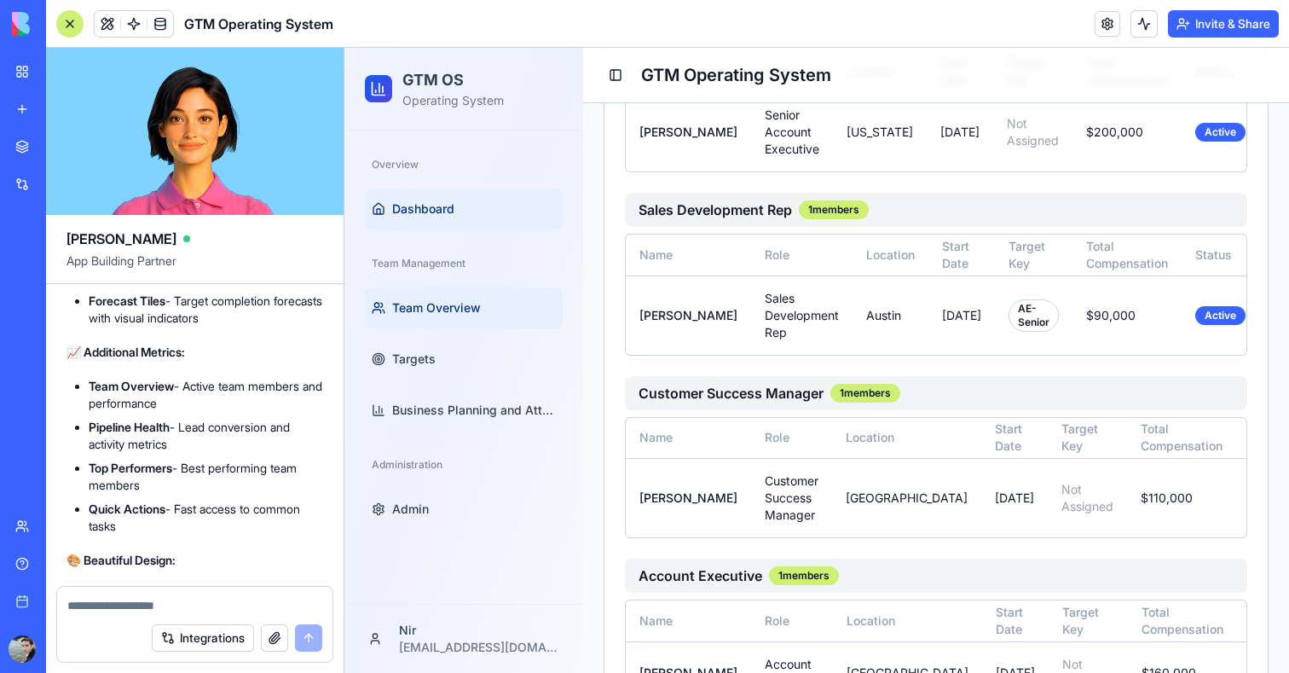
click at [445, 209] on span "Dashboard" at bounding box center [423, 208] width 62 height 17
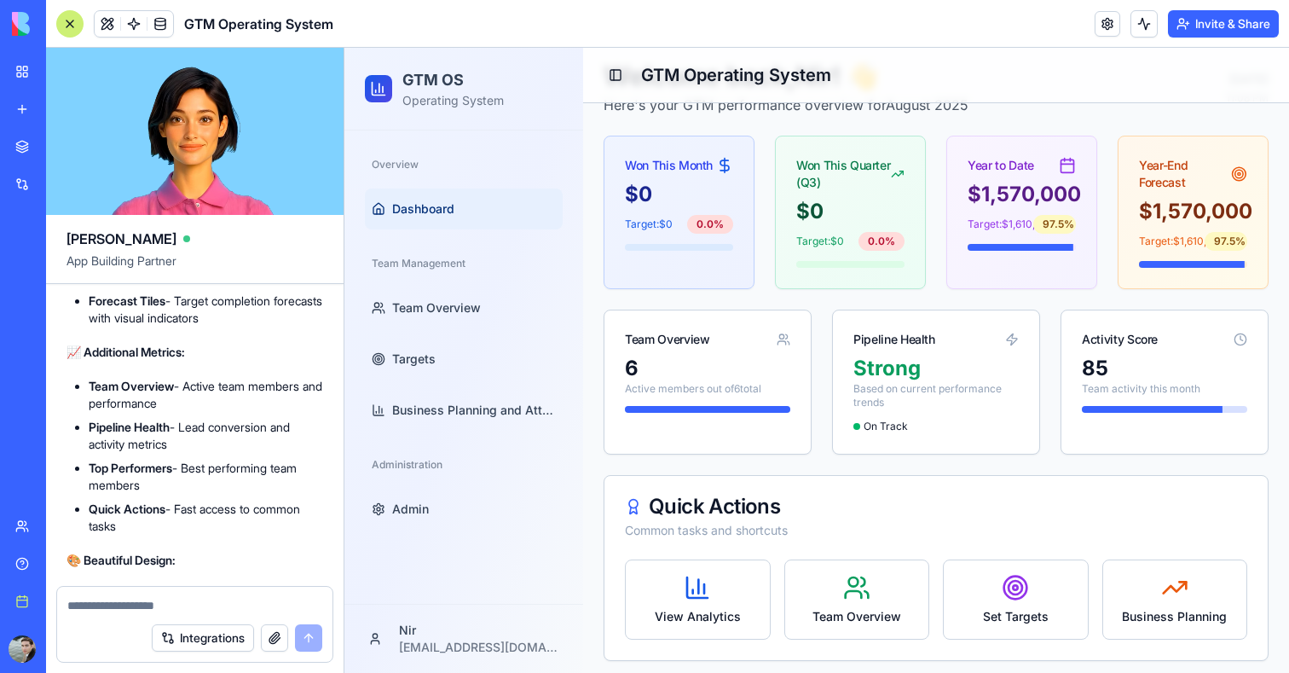
scroll to position [80, 0]
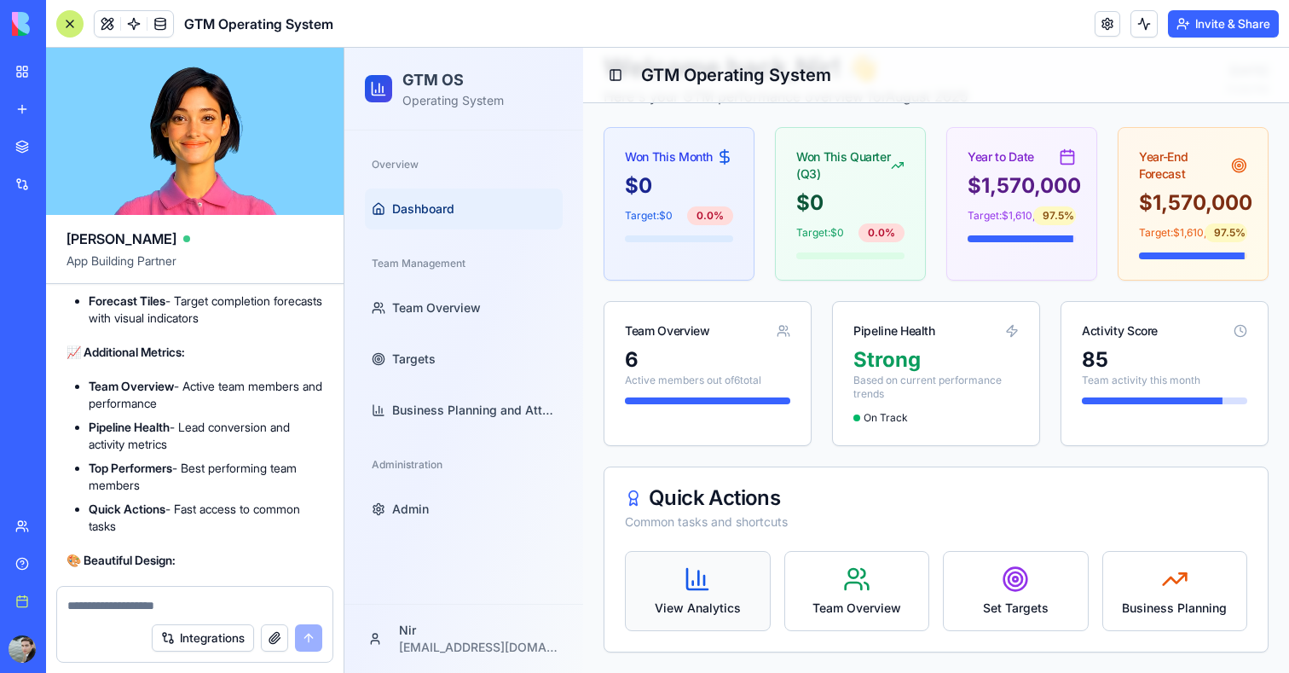
click at [681, 593] on div "View Analytics" at bounding box center [698, 591] width 146 height 80
click at [789, 589] on div "Team Overview" at bounding box center [857, 591] width 146 height 80
click at [957, 589] on div "Set Targets" at bounding box center [1016, 591] width 146 height 80
click at [1094, 575] on div "View Analytics Team Overview Set Targets Business Planning" at bounding box center [936, 591] width 622 height 80
click at [1155, 575] on div "Business Planning" at bounding box center [1175, 591] width 146 height 80
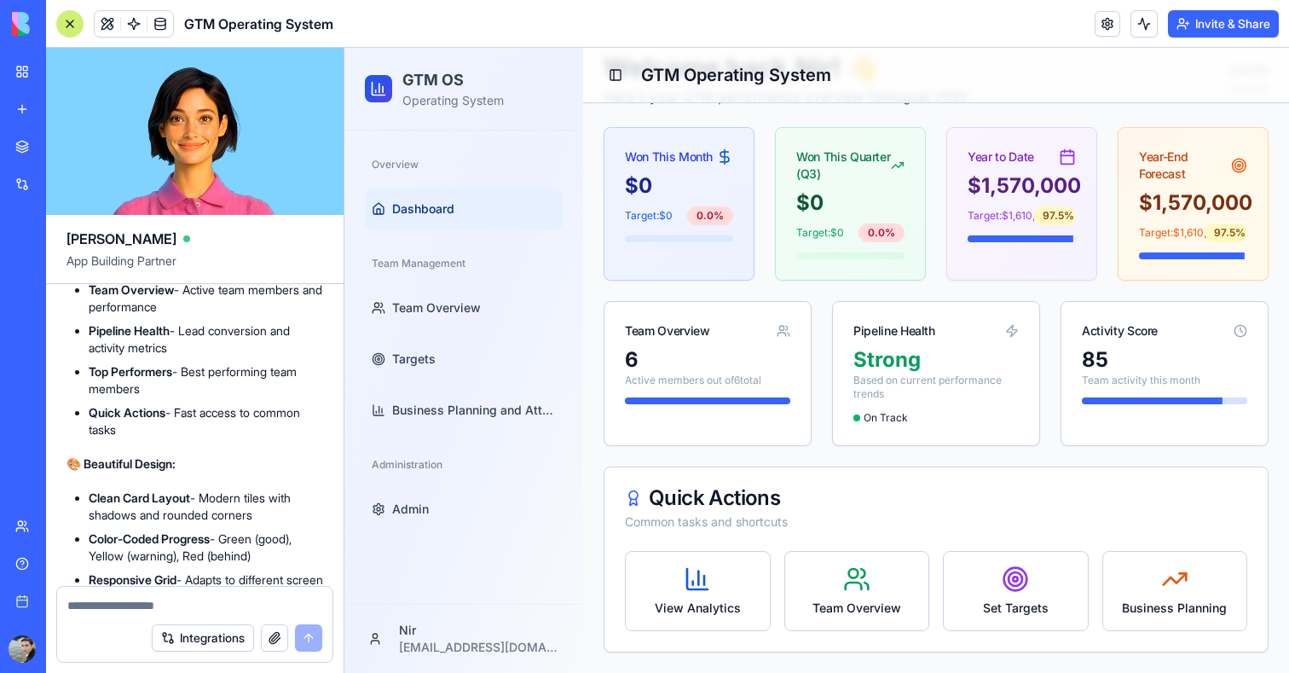
scroll to position [16689, 0]
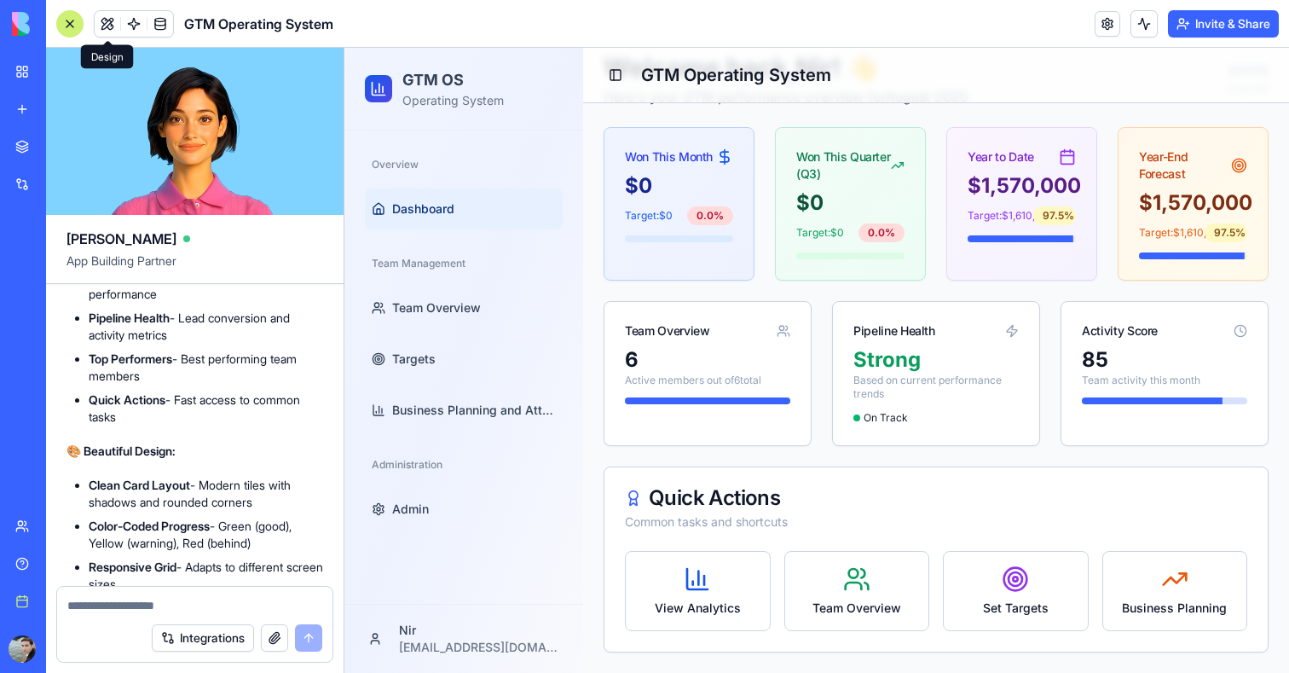
click at [107, 26] on span at bounding box center [108, 24] width 48 height 48
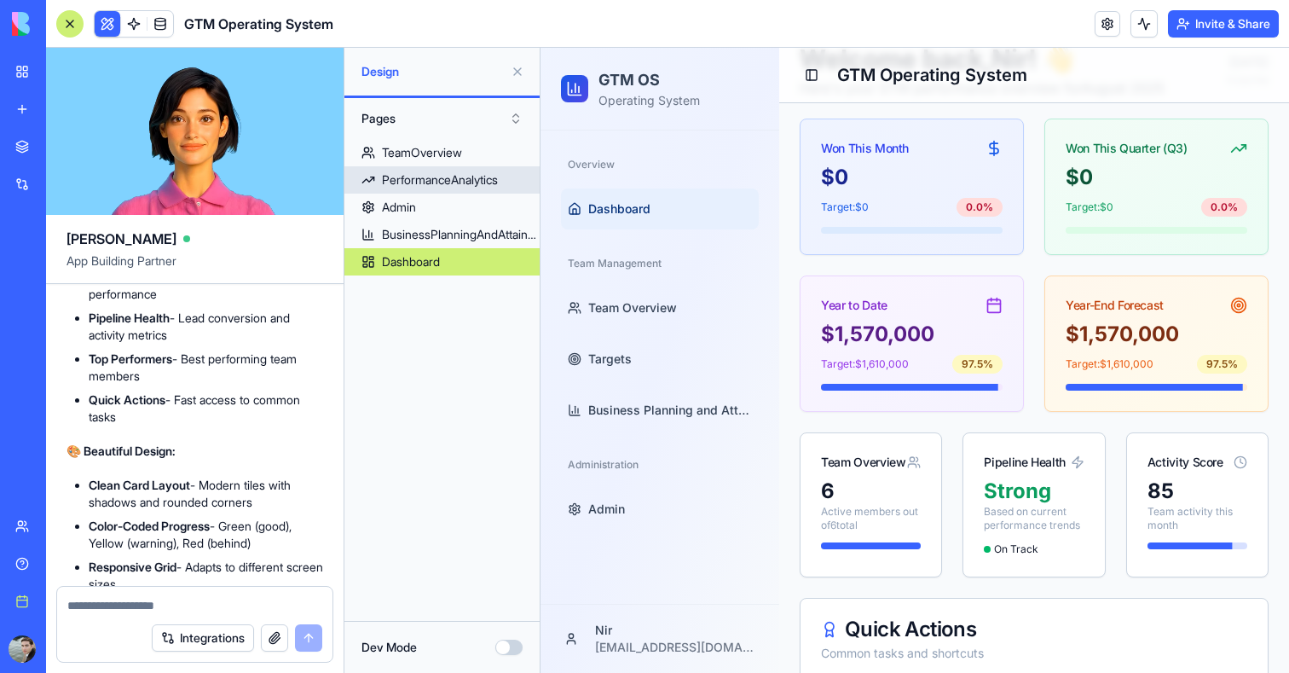
click at [494, 173] on div "PerformanceAnalytics" at bounding box center [440, 179] width 116 height 17
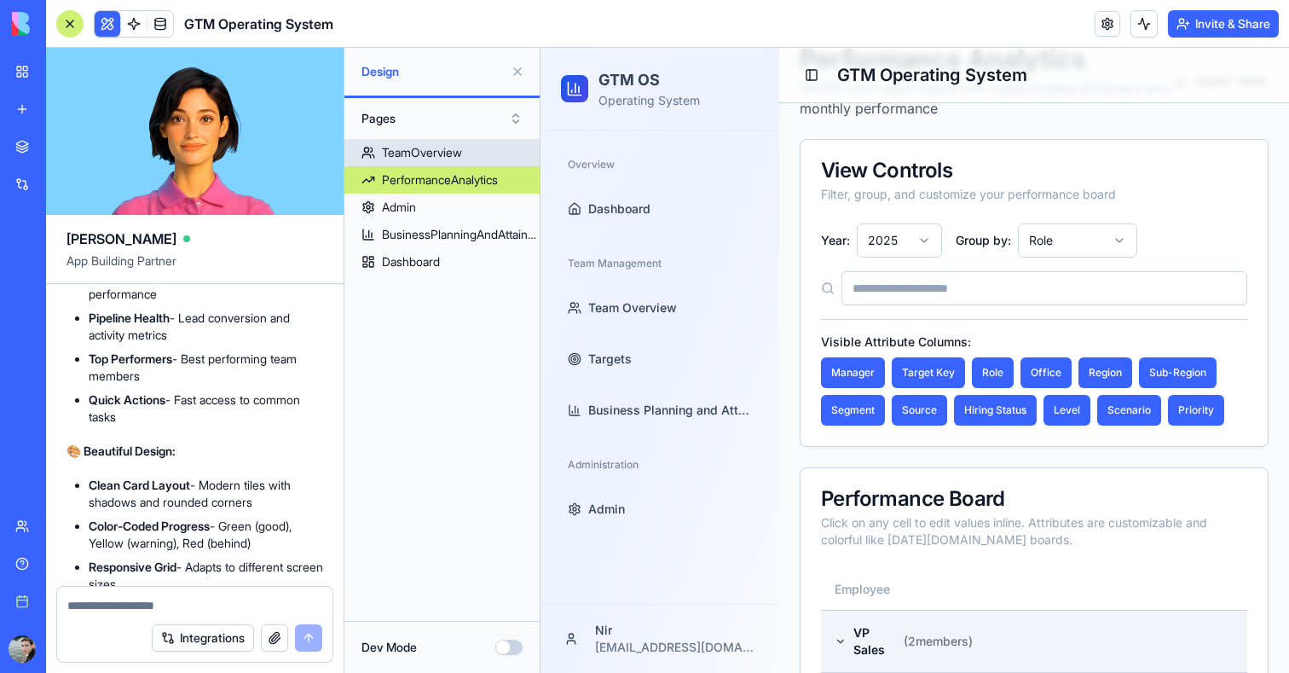
click at [484, 158] on link "TeamOverview" at bounding box center [441, 152] width 195 height 27
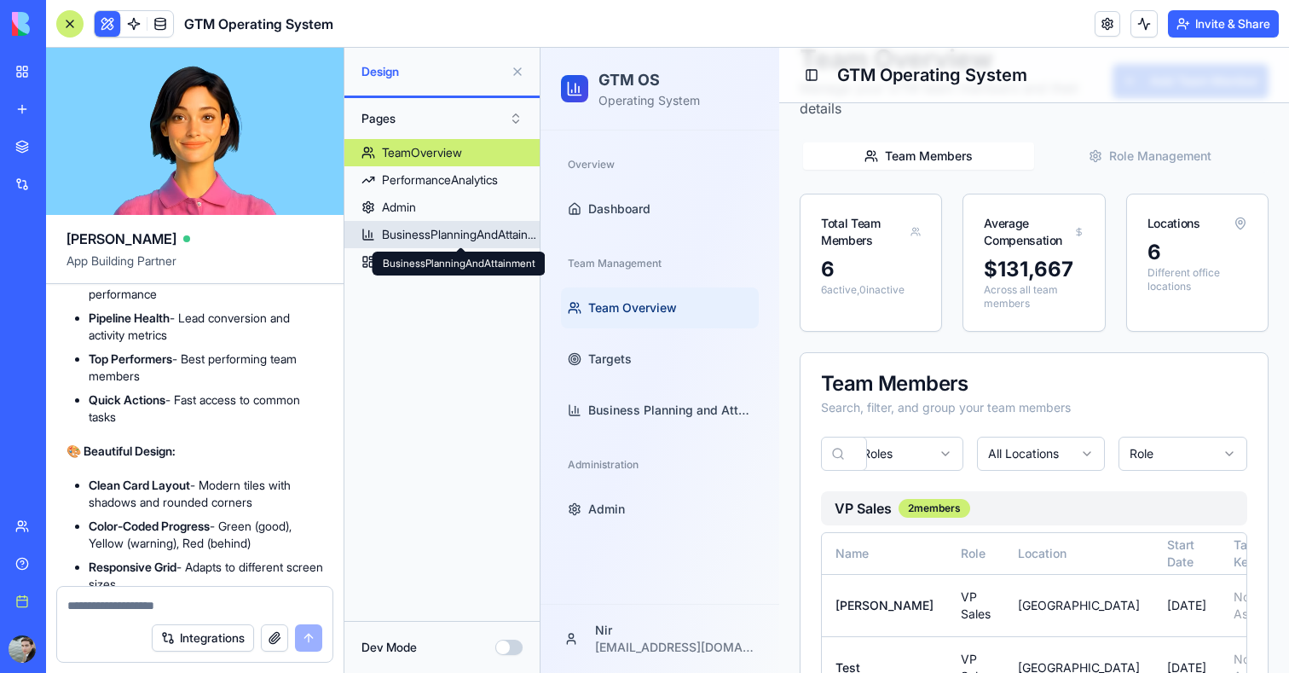
click at [443, 232] on div "BusinessPlanningAndAttainment" at bounding box center [461, 234] width 158 height 17
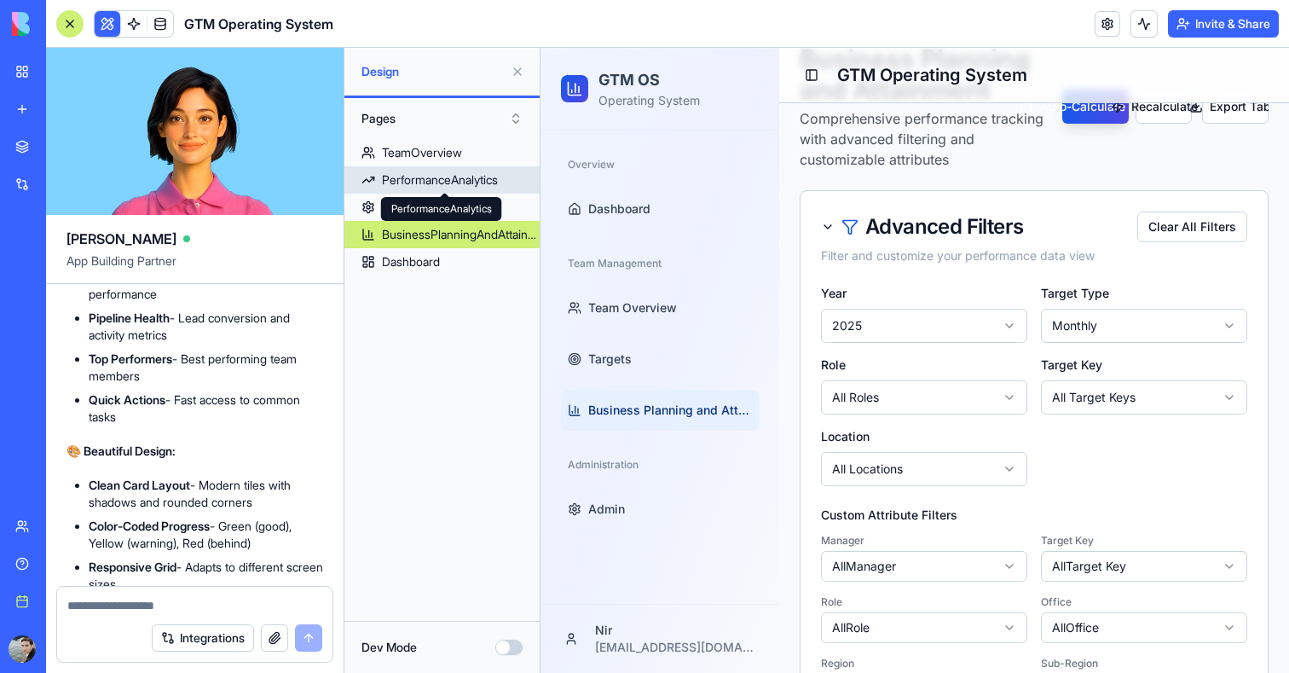
click at [426, 172] on div "PerformanceAnalytics" at bounding box center [440, 179] width 116 height 17
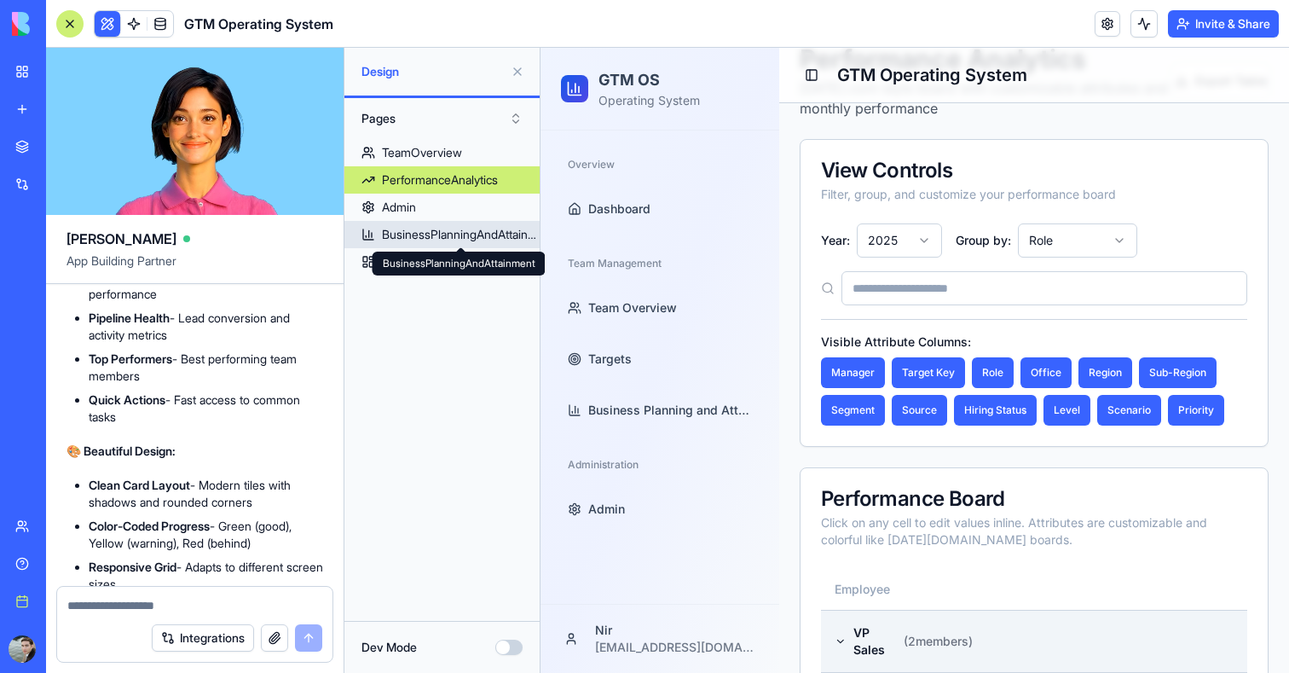
click at [424, 230] on div "BusinessPlanningAndAttainment" at bounding box center [461, 234] width 158 height 17
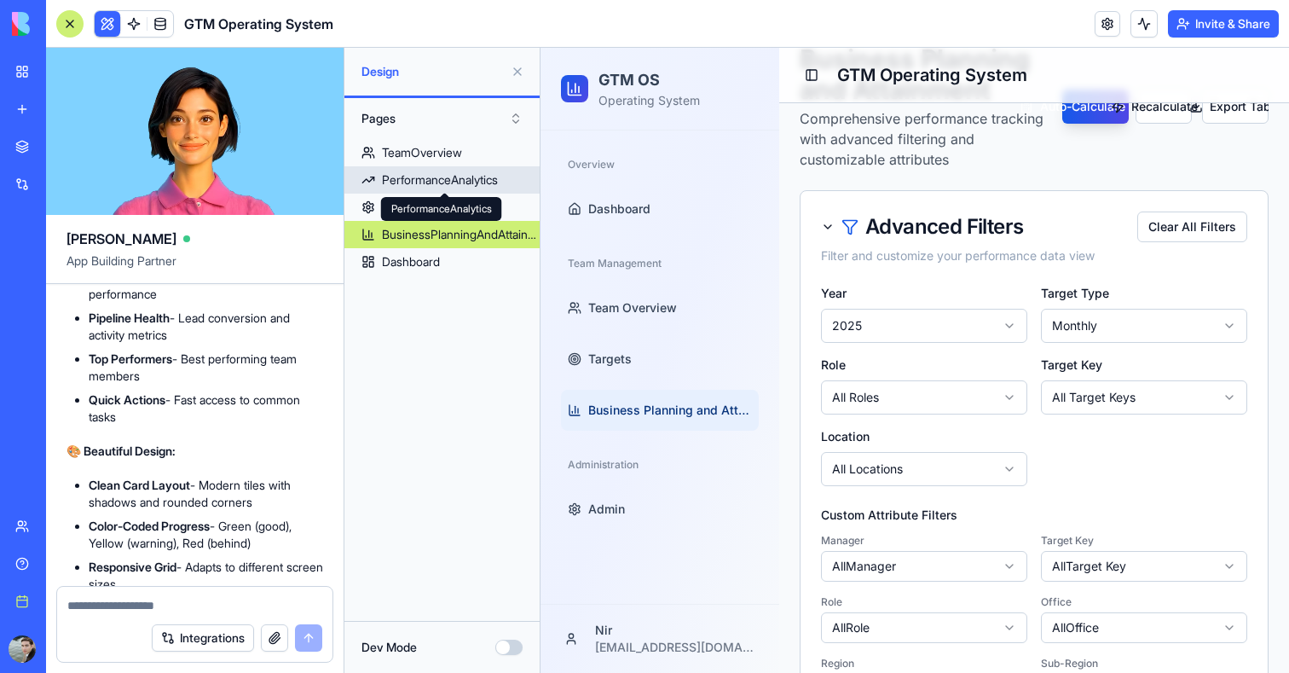
click at [417, 187] on div "PerformanceAnalytics" at bounding box center [440, 179] width 116 height 17
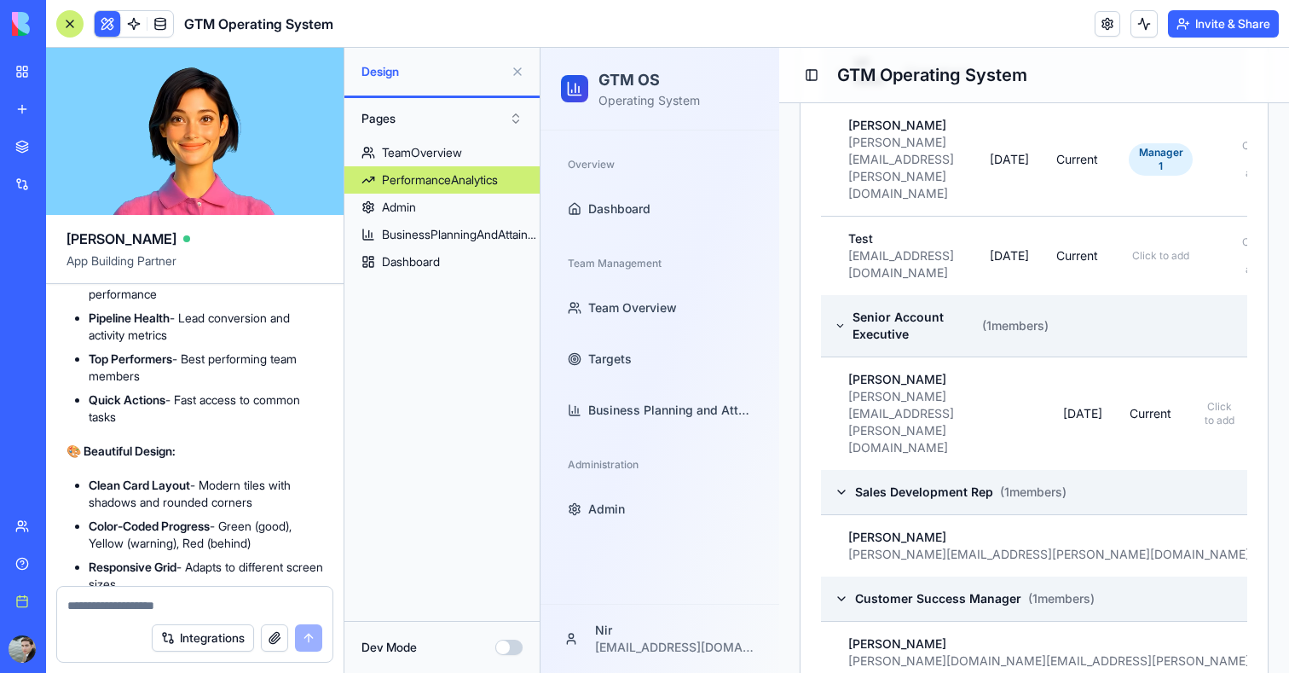
scroll to position [703, 0]
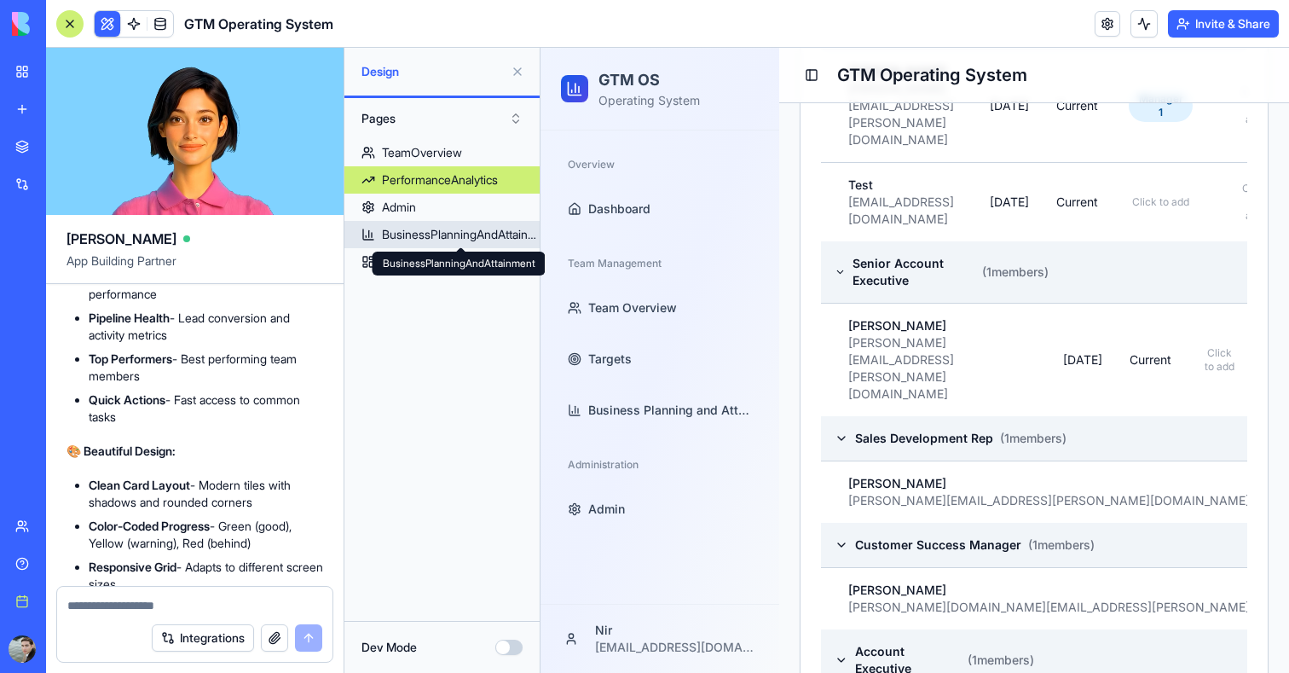
click at [490, 239] on div "BusinessPlanningAndAttainment" at bounding box center [461, 234] width 158 height 17
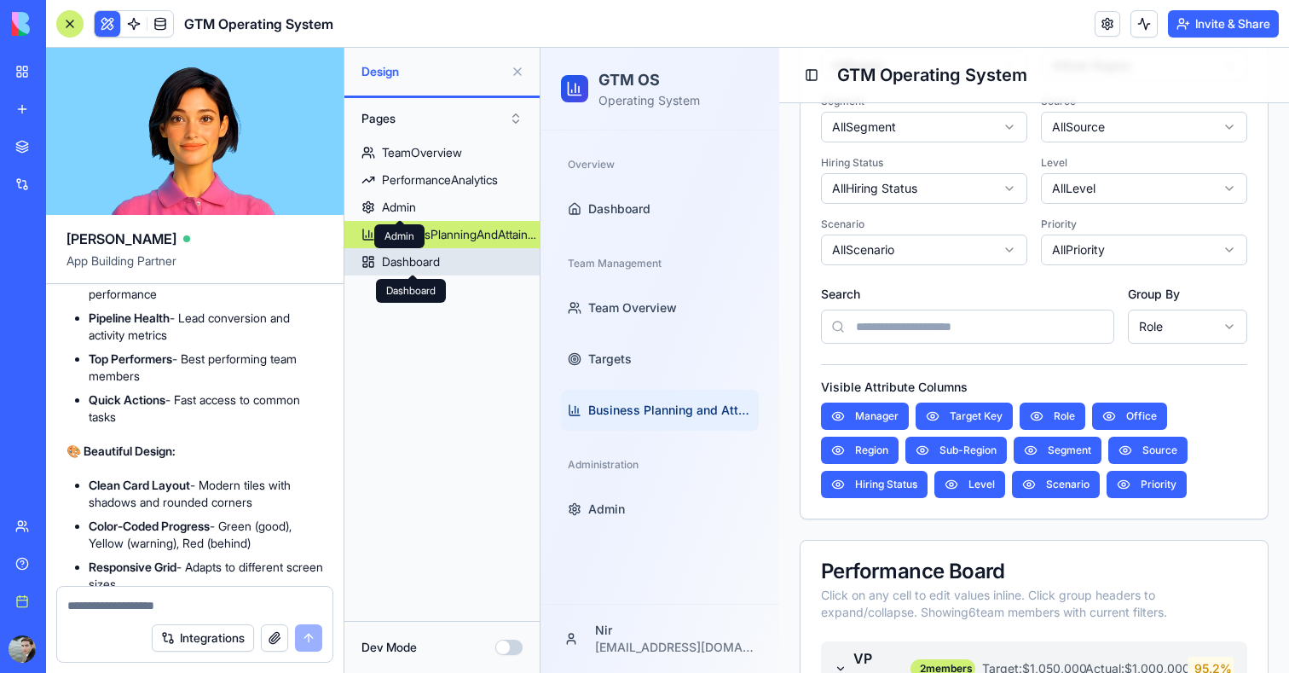
click at [413, 265] on div "Dashboard" at bounding box center [411, 261] width 58 height 17
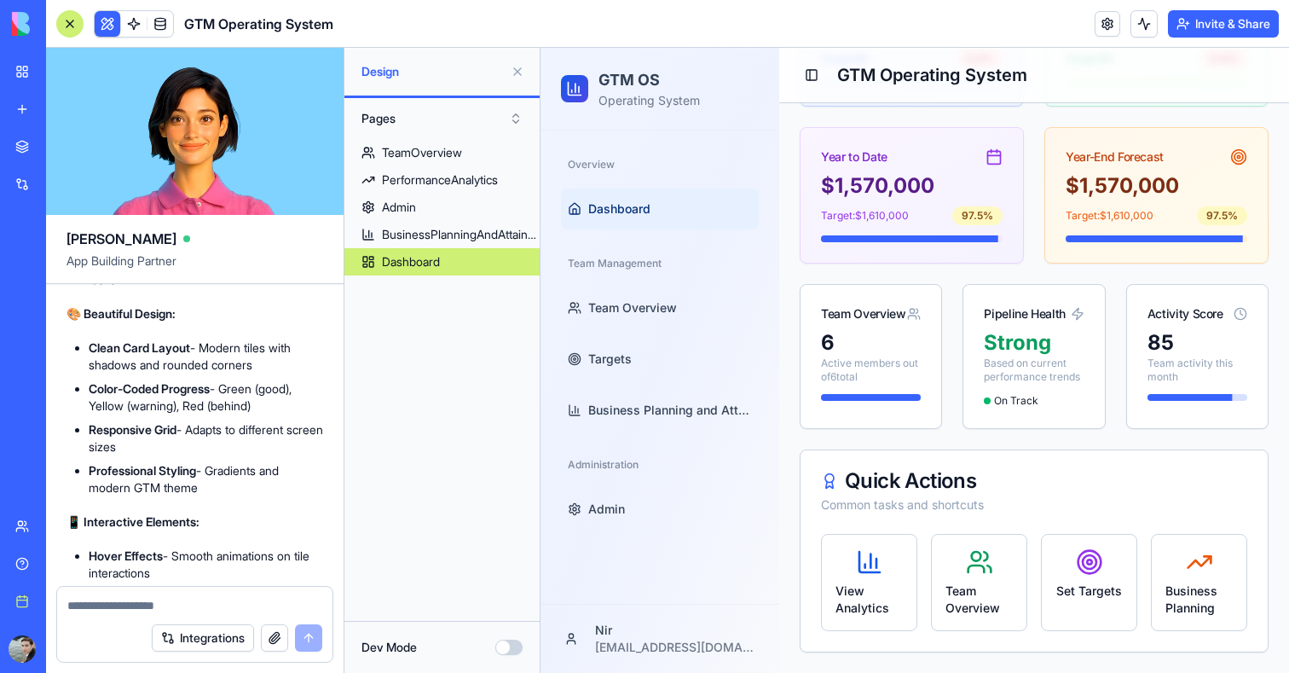
scroll to position [16838, 0]
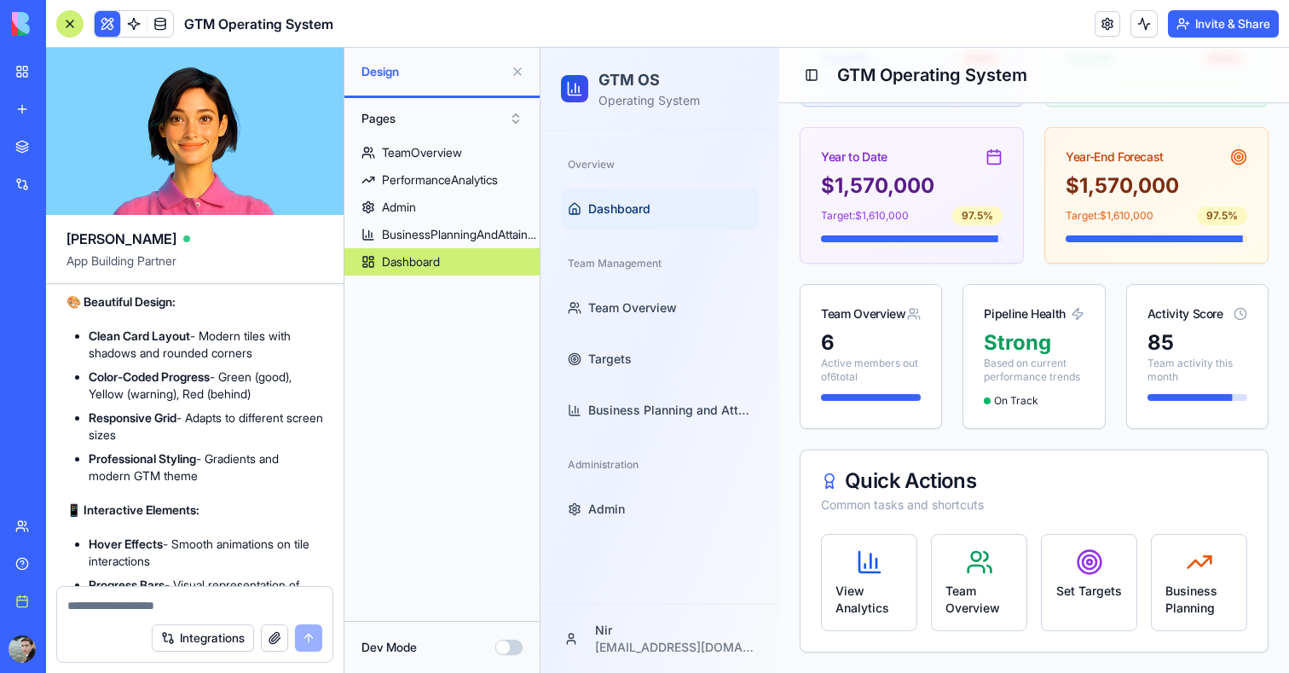
click at [523, 67] on button at bounding box center [517, 71] width 27 height 27
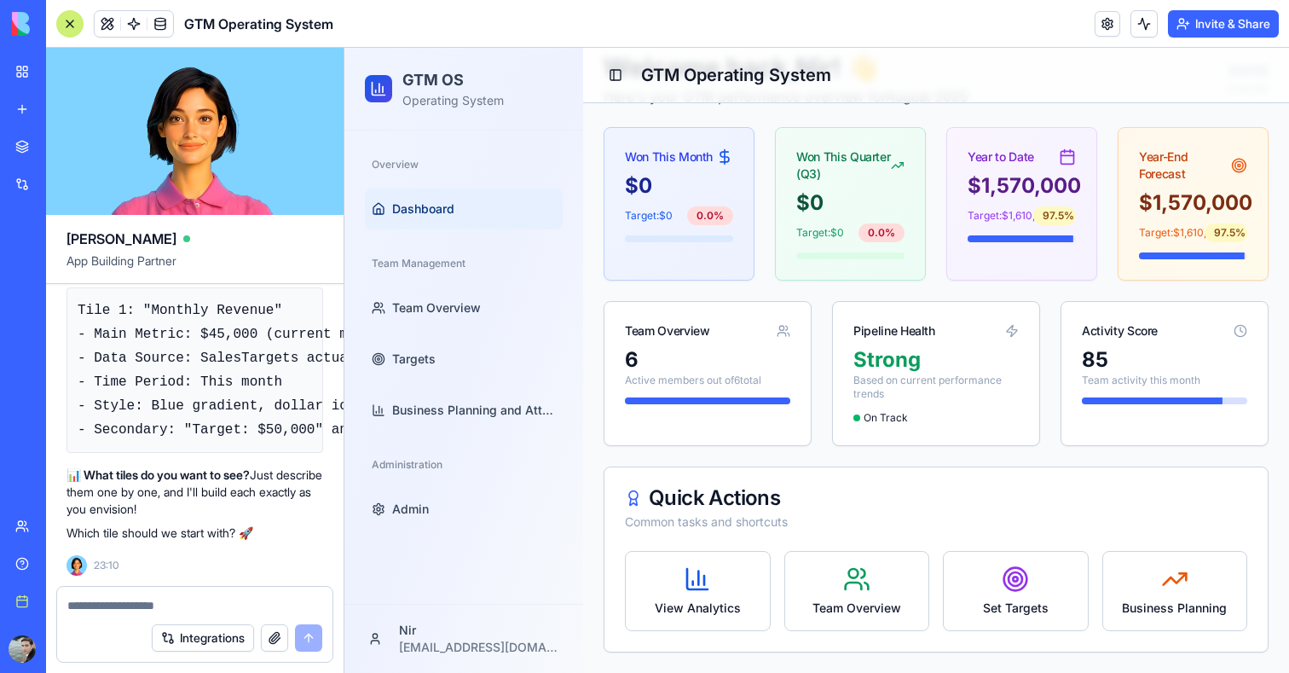
scroll to position [18703, 0]
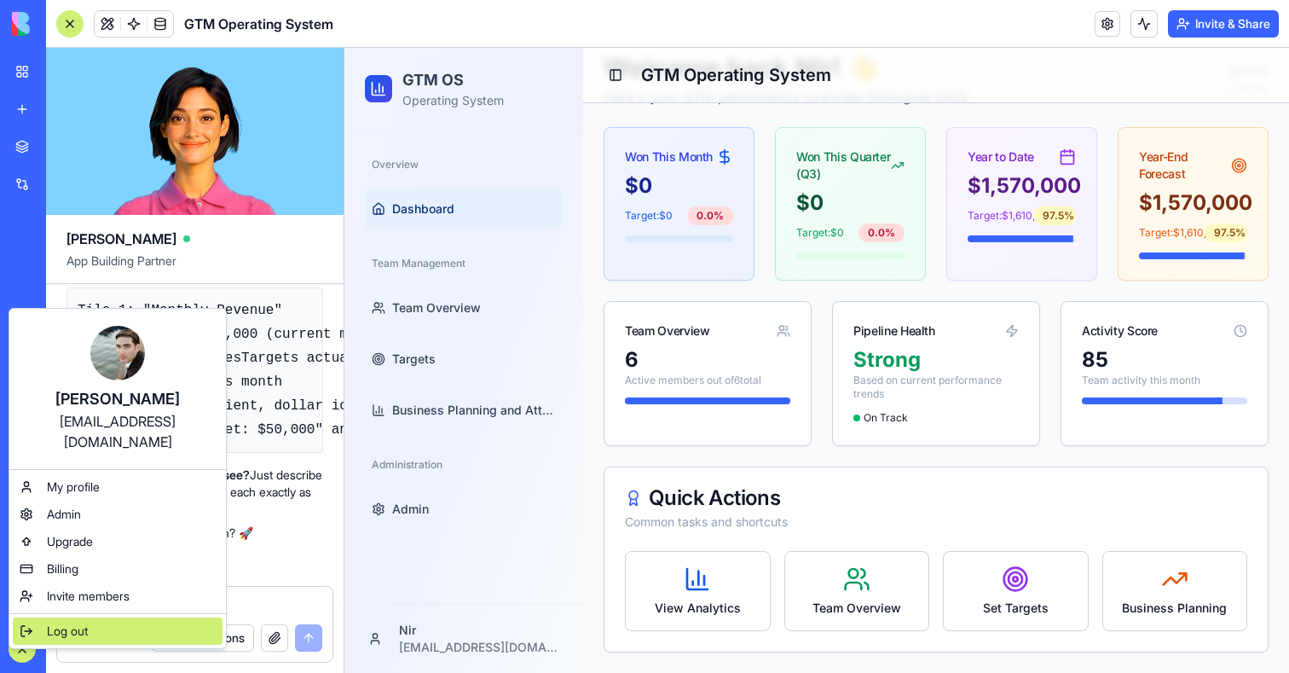
click at [76, 622] on span "Log out" at bounding box center [67, 630] width 41 height 17
